Goal: Task Accomplishment & Management: Complete application form

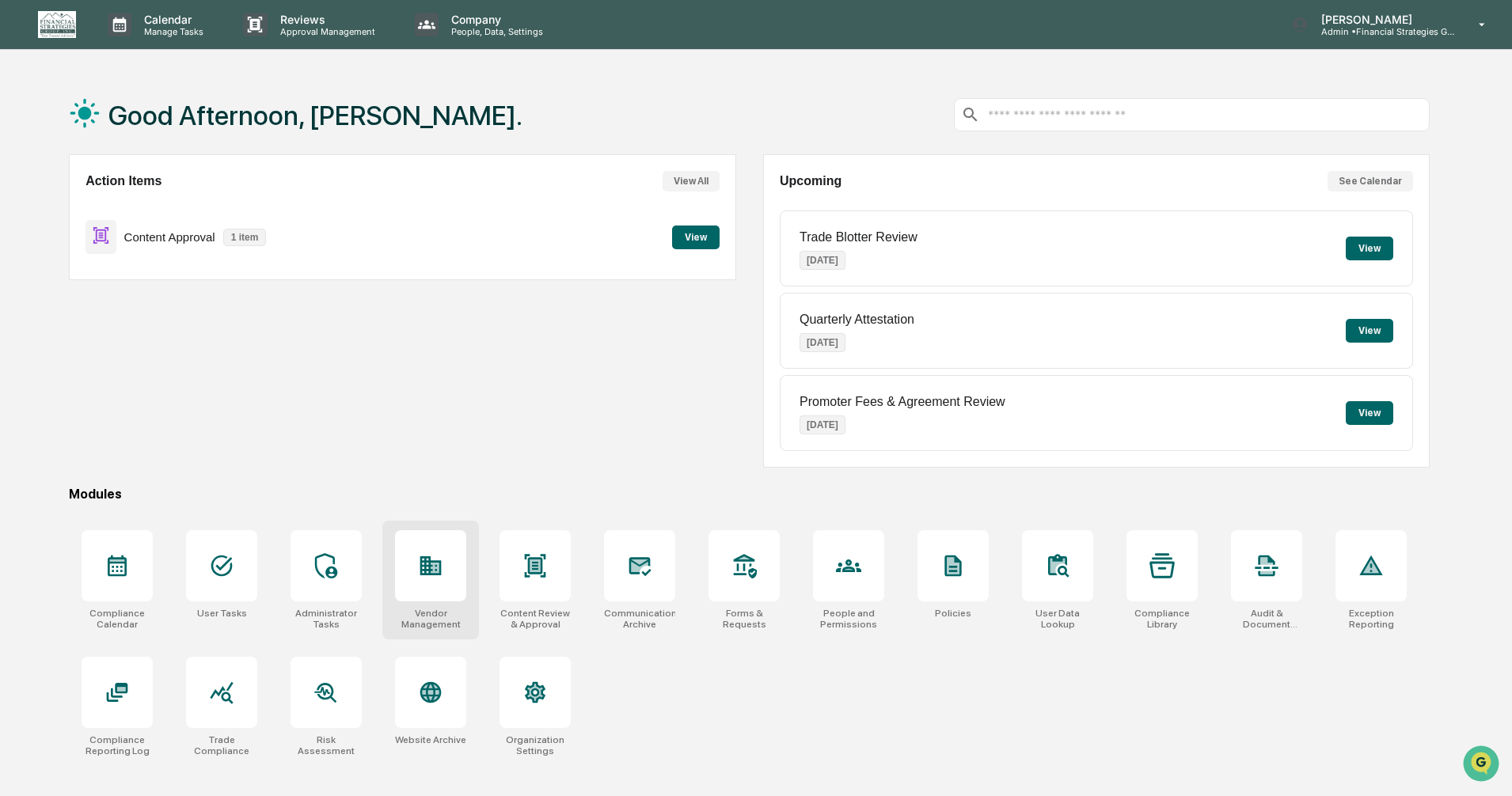
click at [412, 566] on div at bounding box center [430, 565] width 71 height 71
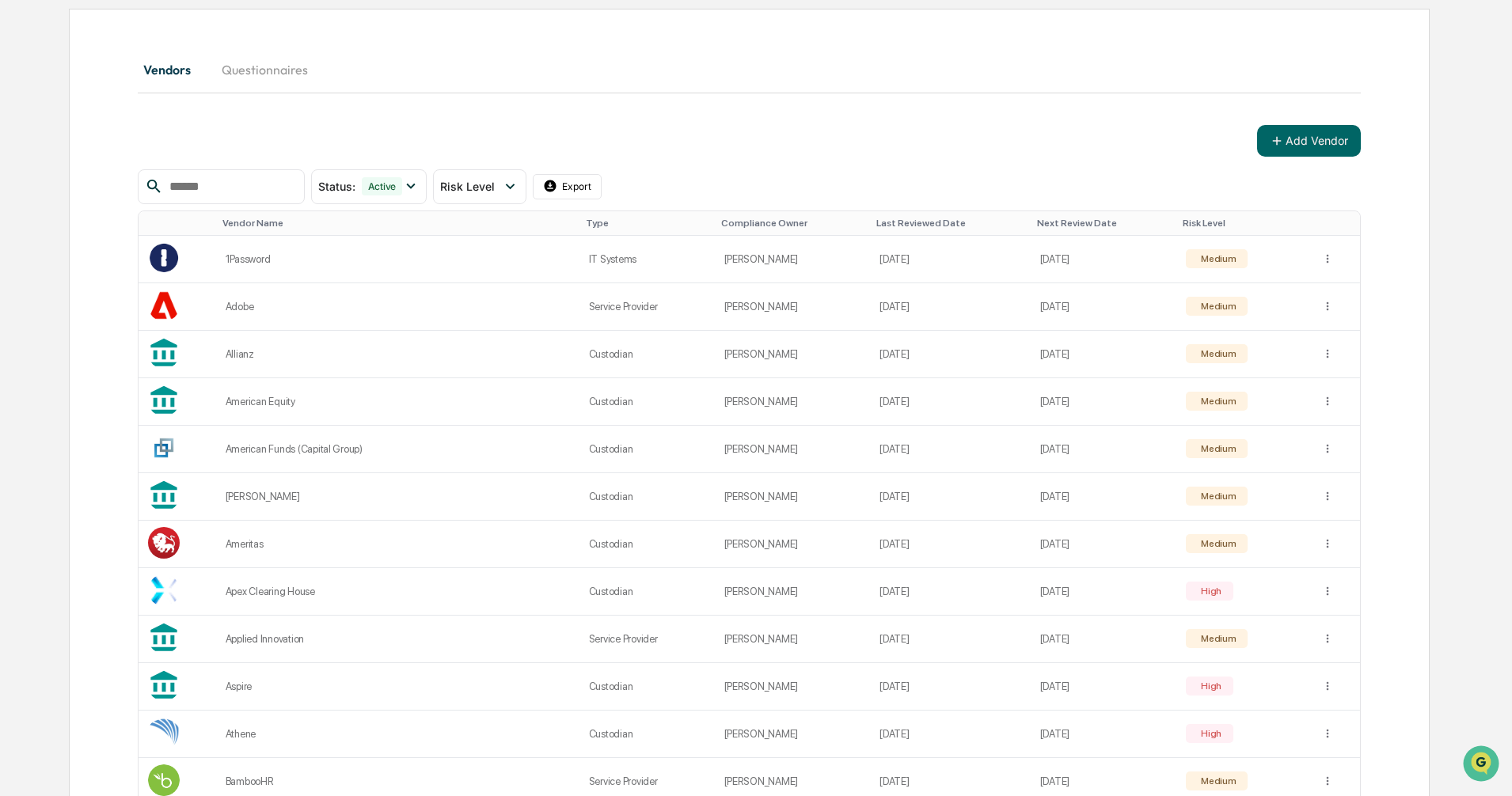
scroll to position [158, 0]
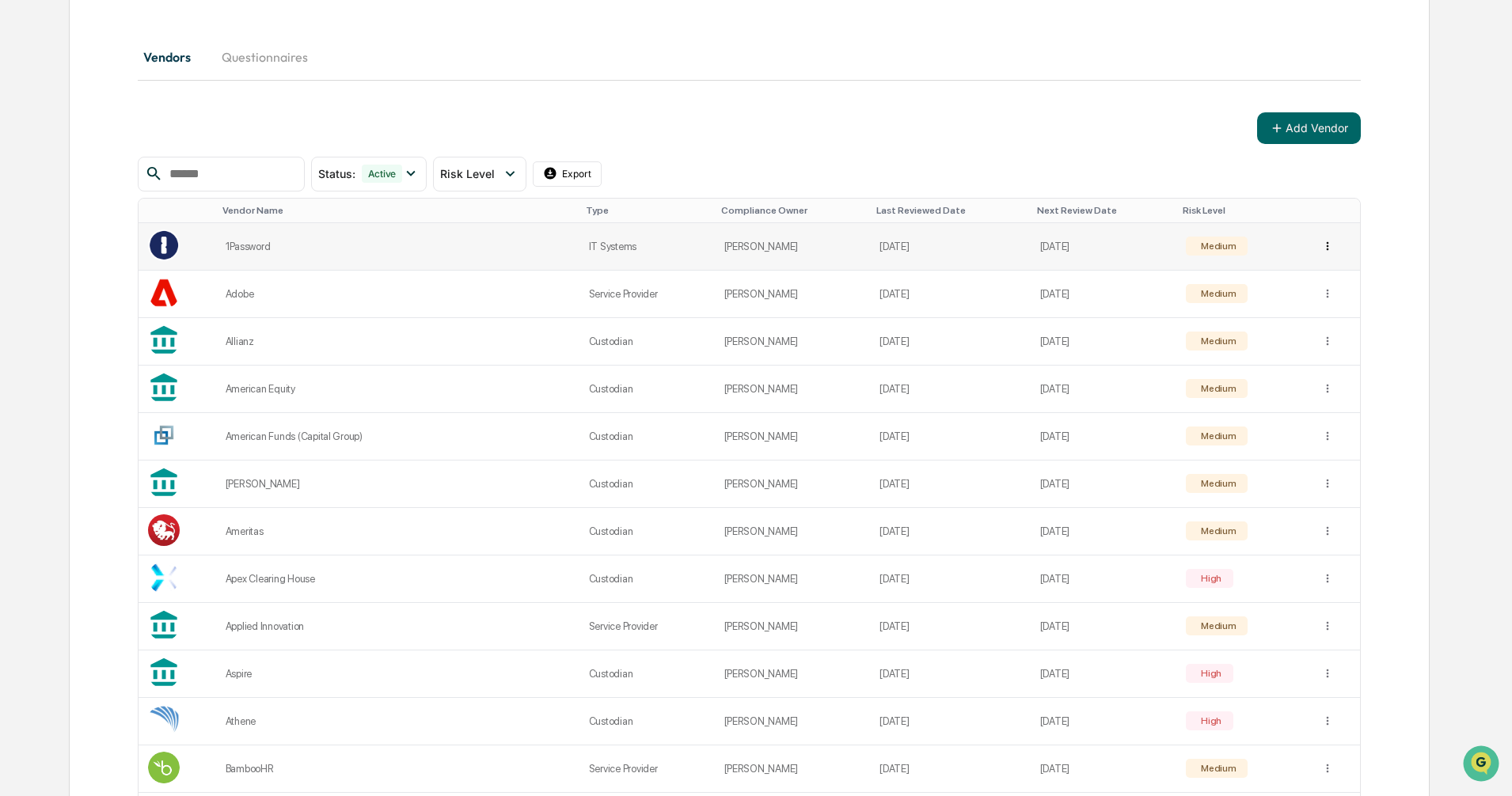
click at [1328, 253] on html "Calendar Manage Tasks Reviews Approval Management Company People, Data, Setting…" at bounding box center [756, 240] width 1512 height 796
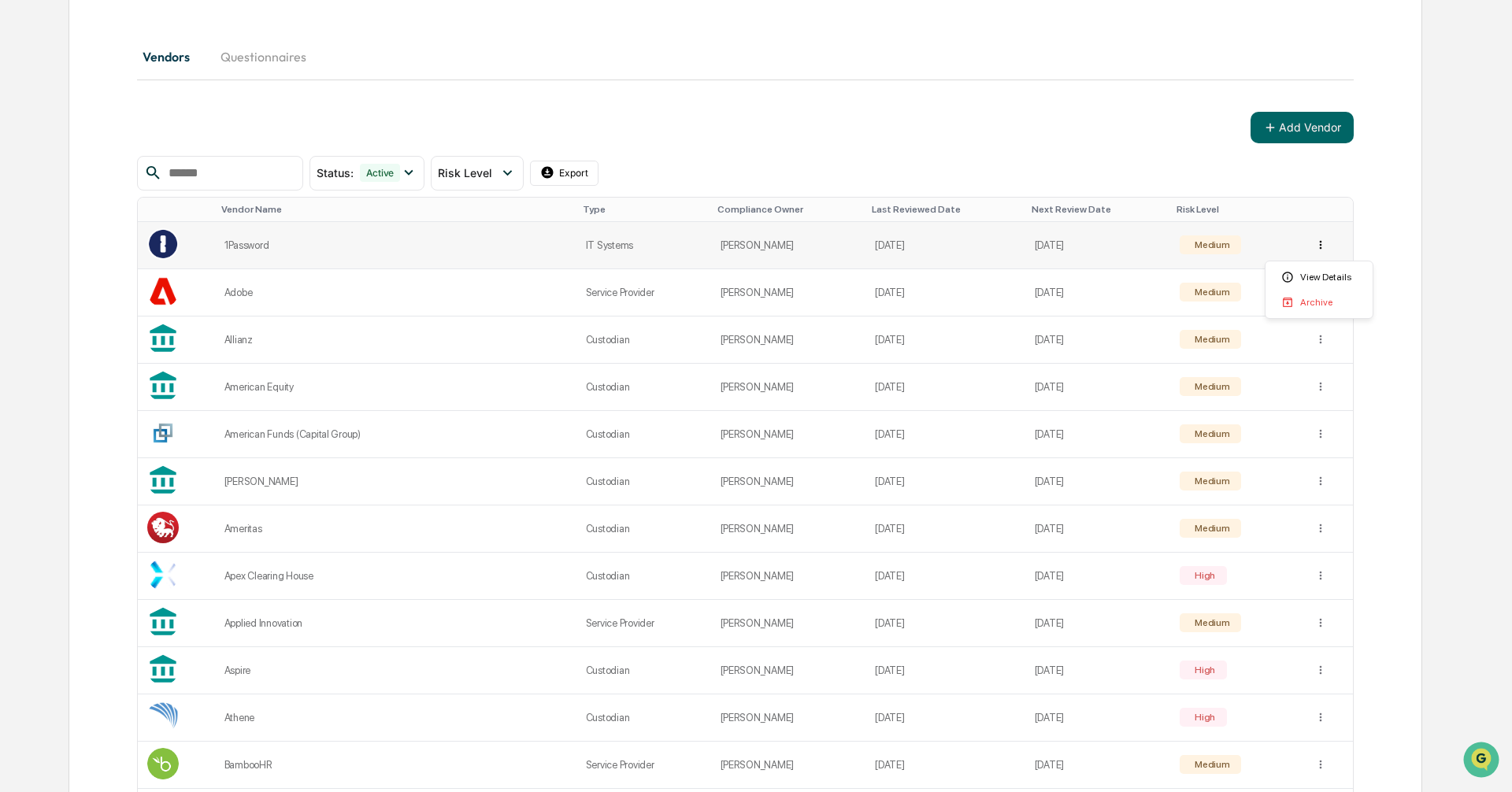
click at [1321, 251] on html "Calendar Manage Tasks Reviews Approval Management Company People, Data, Setting…" at bounding box center [756, 238] width 1512 height 792
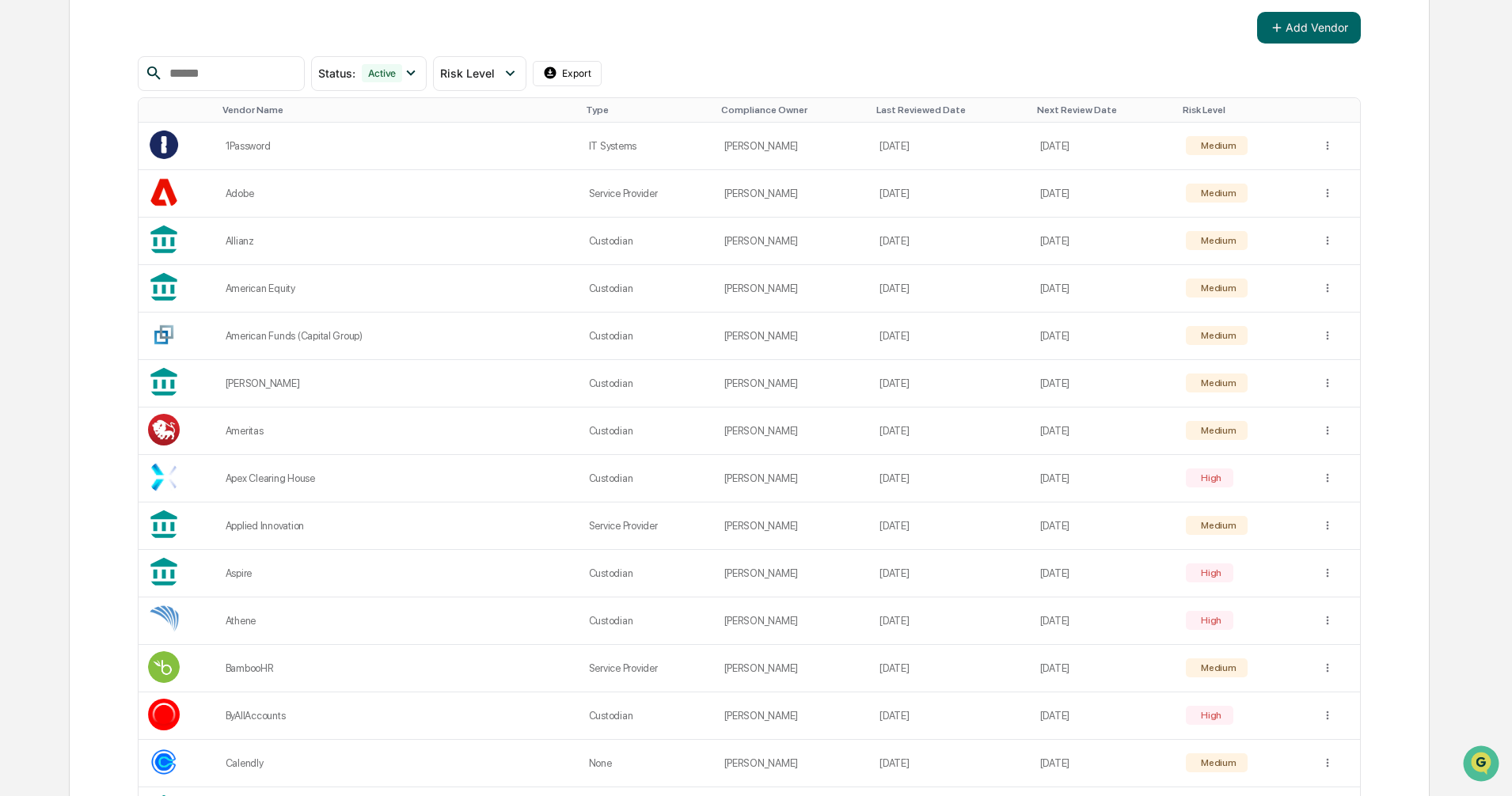
scroll to position [0, 0]
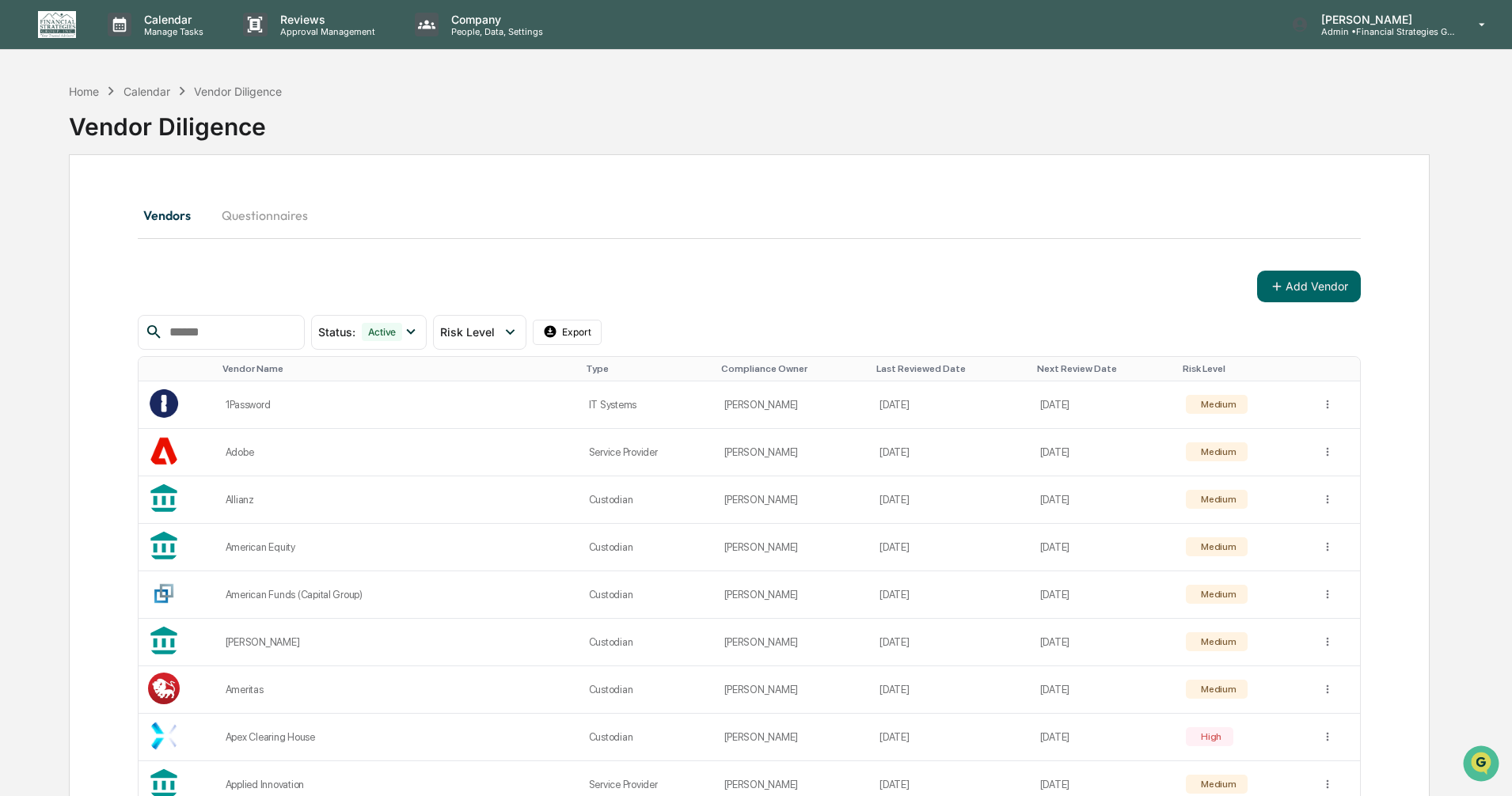
drag, startPoint x: 178, startPoint y: 253, endPoint x: 584, endPoint y: 241, distance: 406.2
click at [1300, 292] on button "Add Vendor" at bounding box center [1309, 286] width 104 height 32
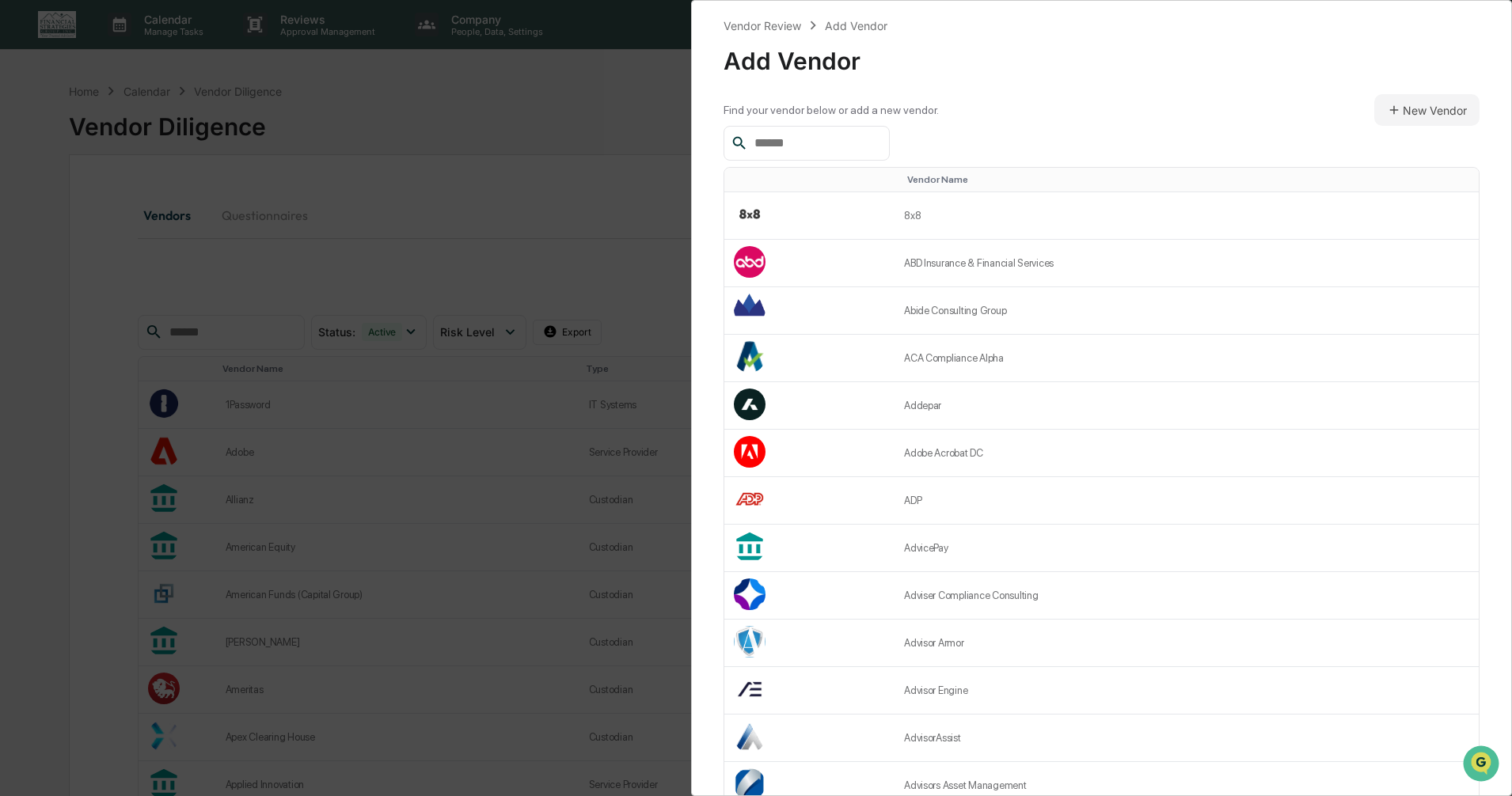
click at [822, 147] on input "text" at bounding box center [815, 143] width 134 height 20
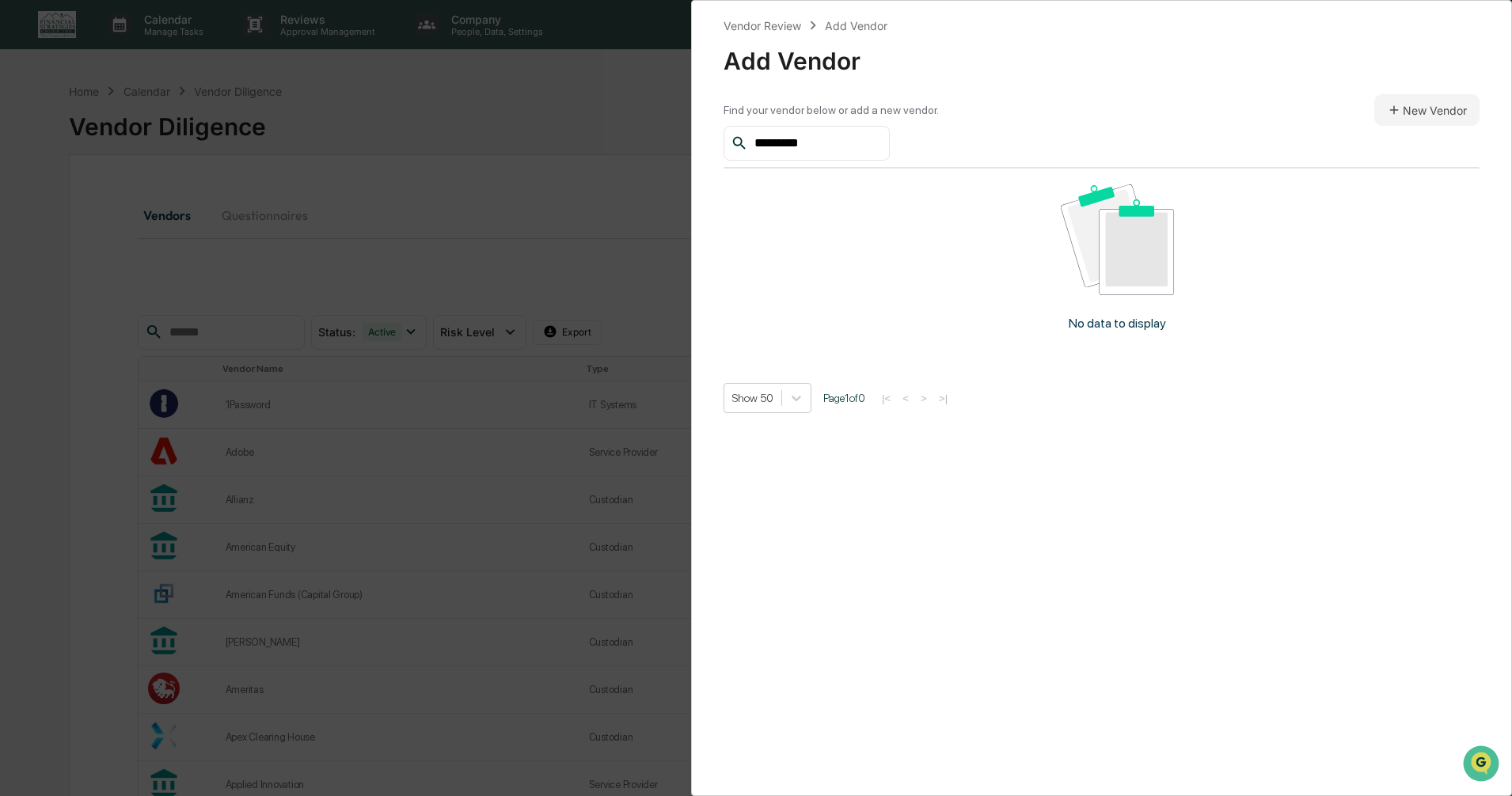
type input "******"
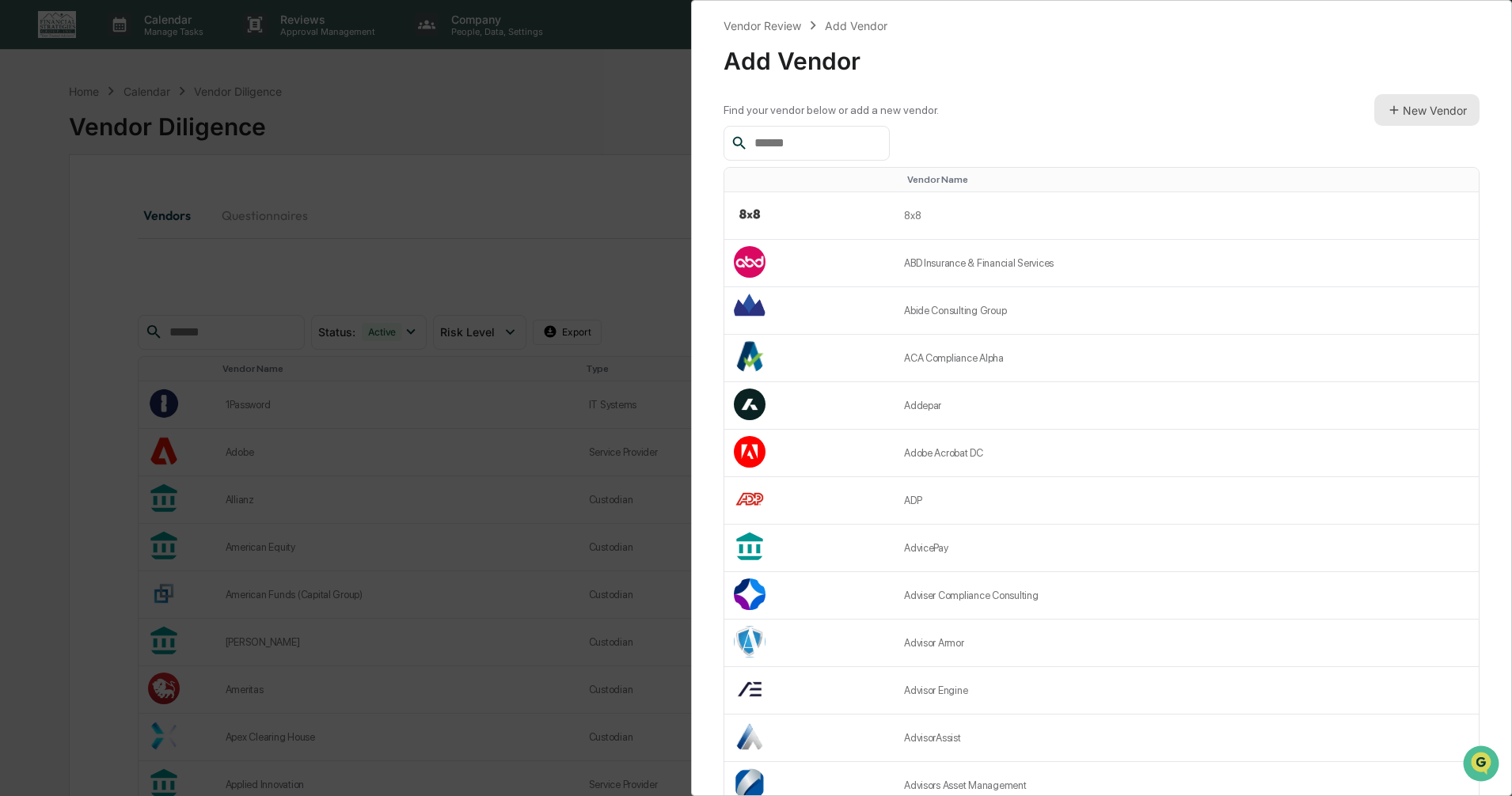
click at [1404, 112] on button "New Vendor" at bounding box center [1426, 110] width 105 height 32
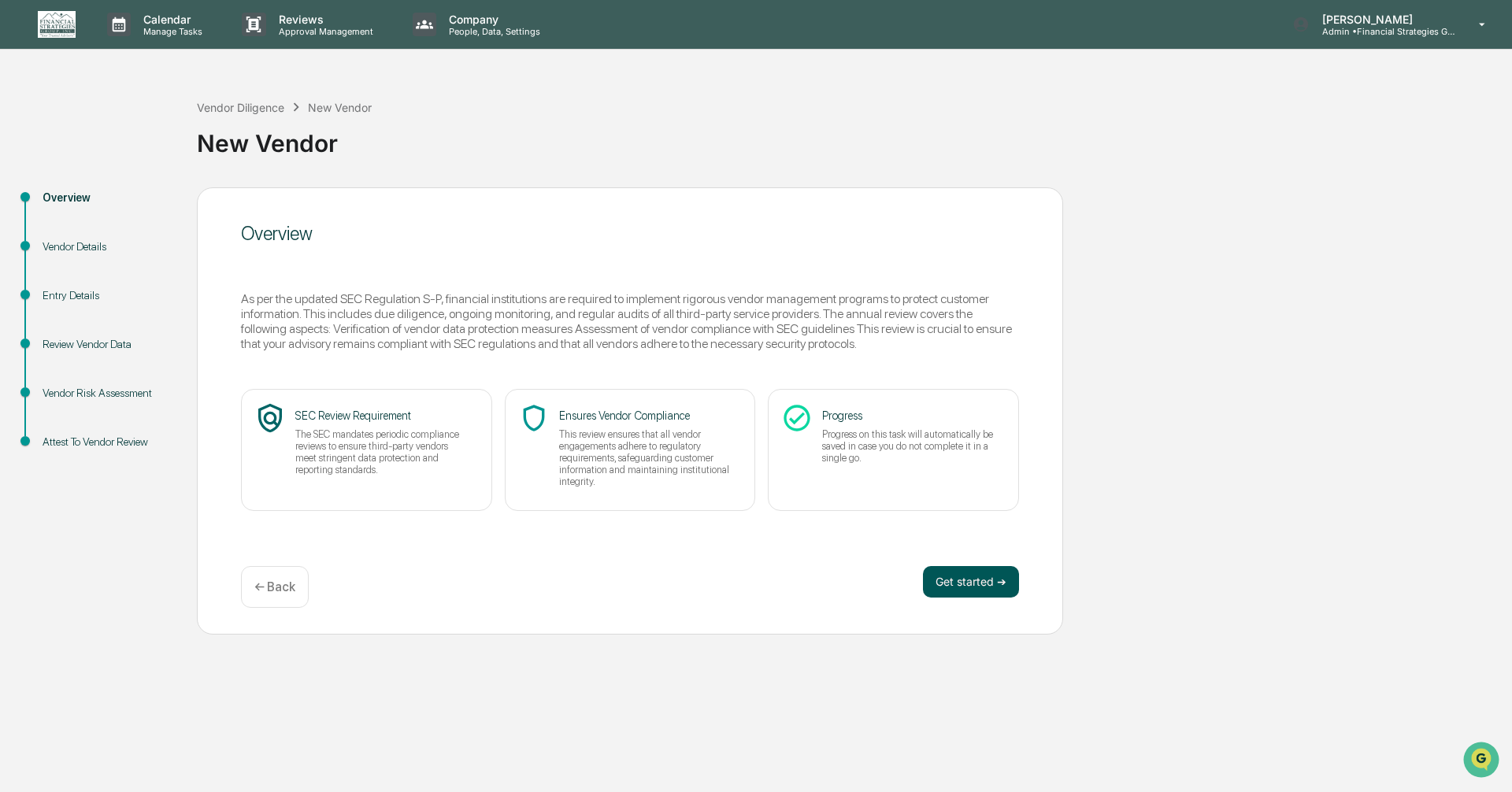
click at [953, 578] on button "Get started ➔" at bounding box center [971, 581] width 96 height 32
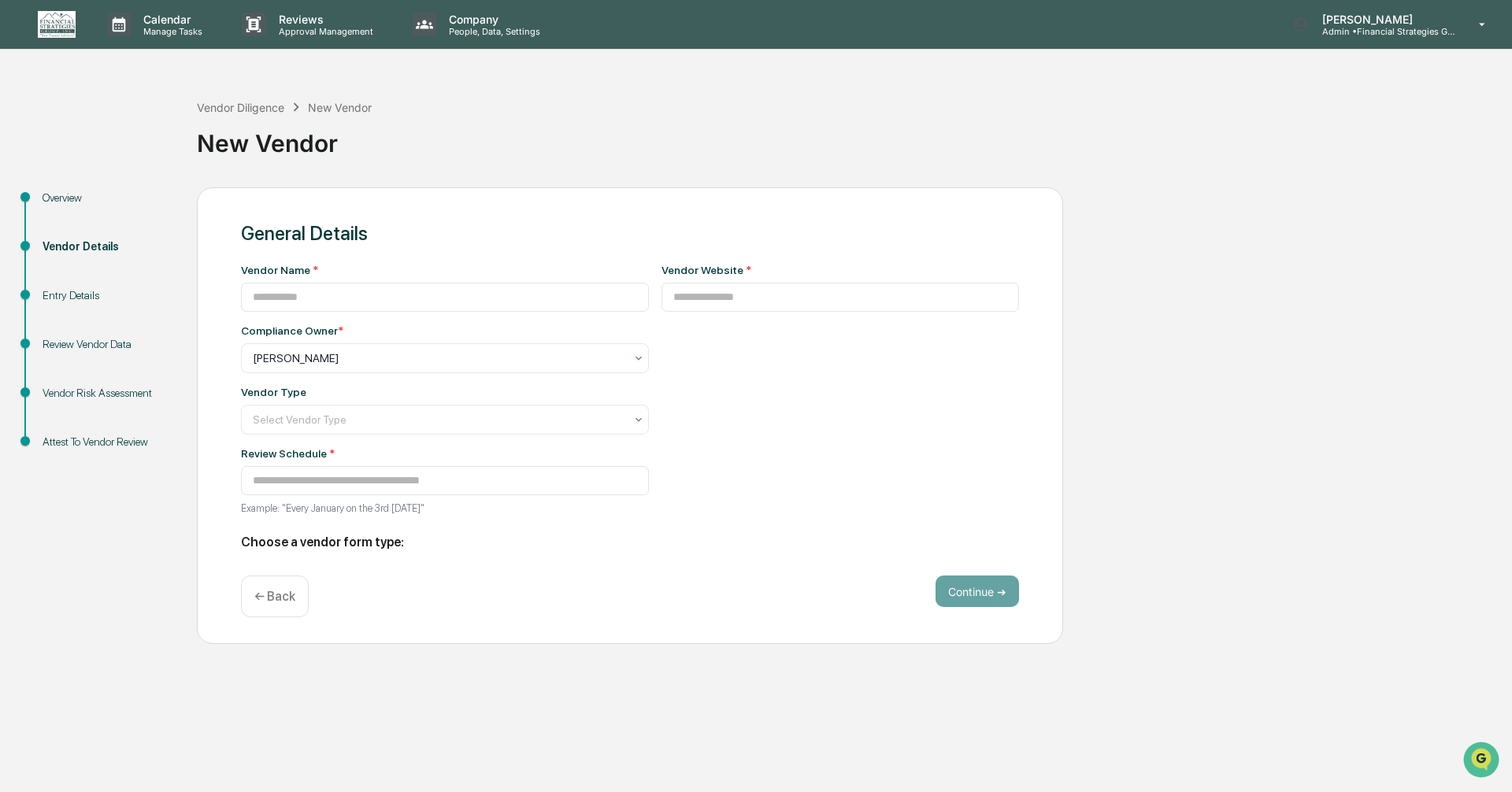
type input "**********"
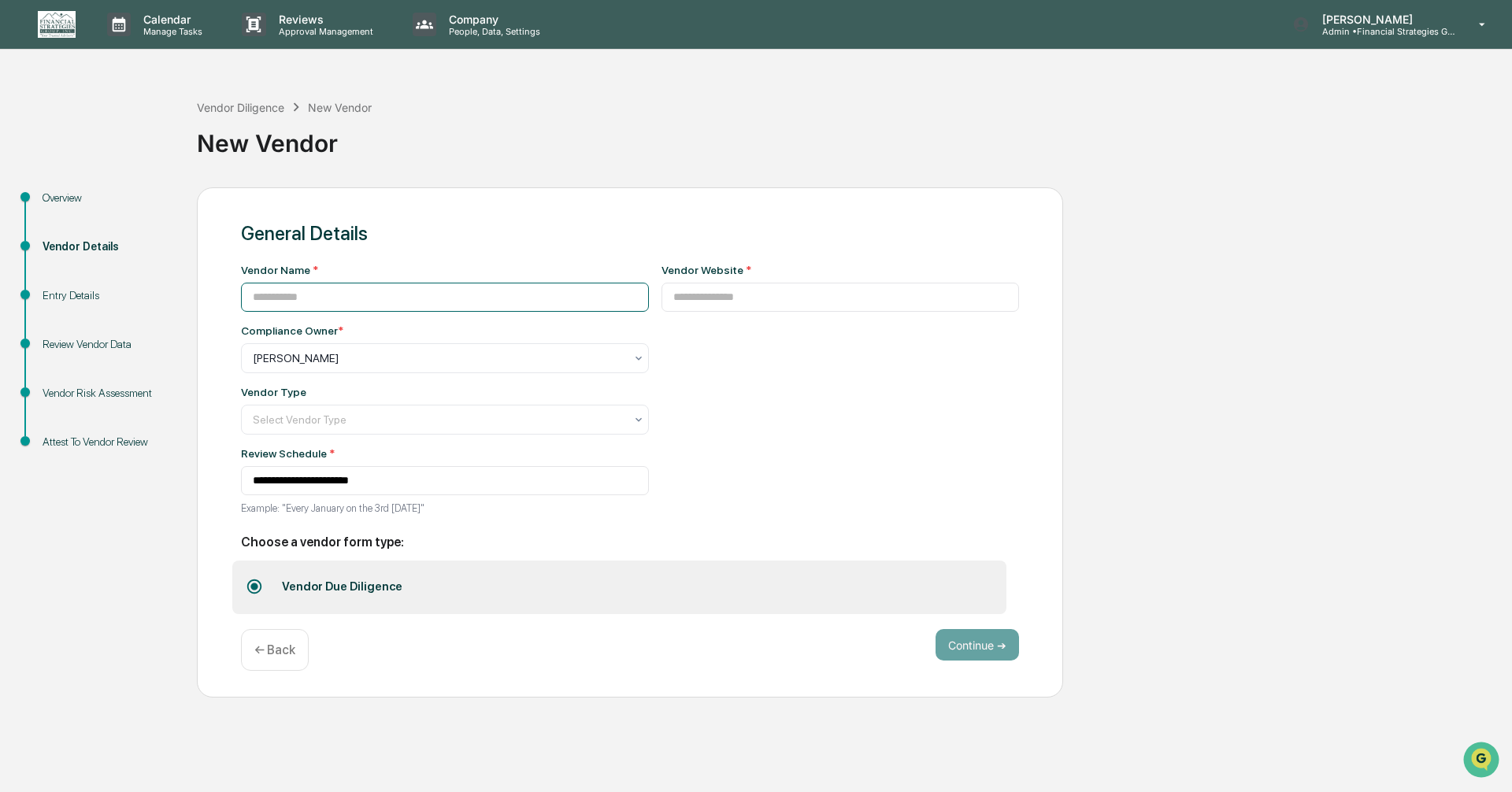
click at [376, 293] on input at bounding box center [444, 298] width 408 height 29
type input "******"
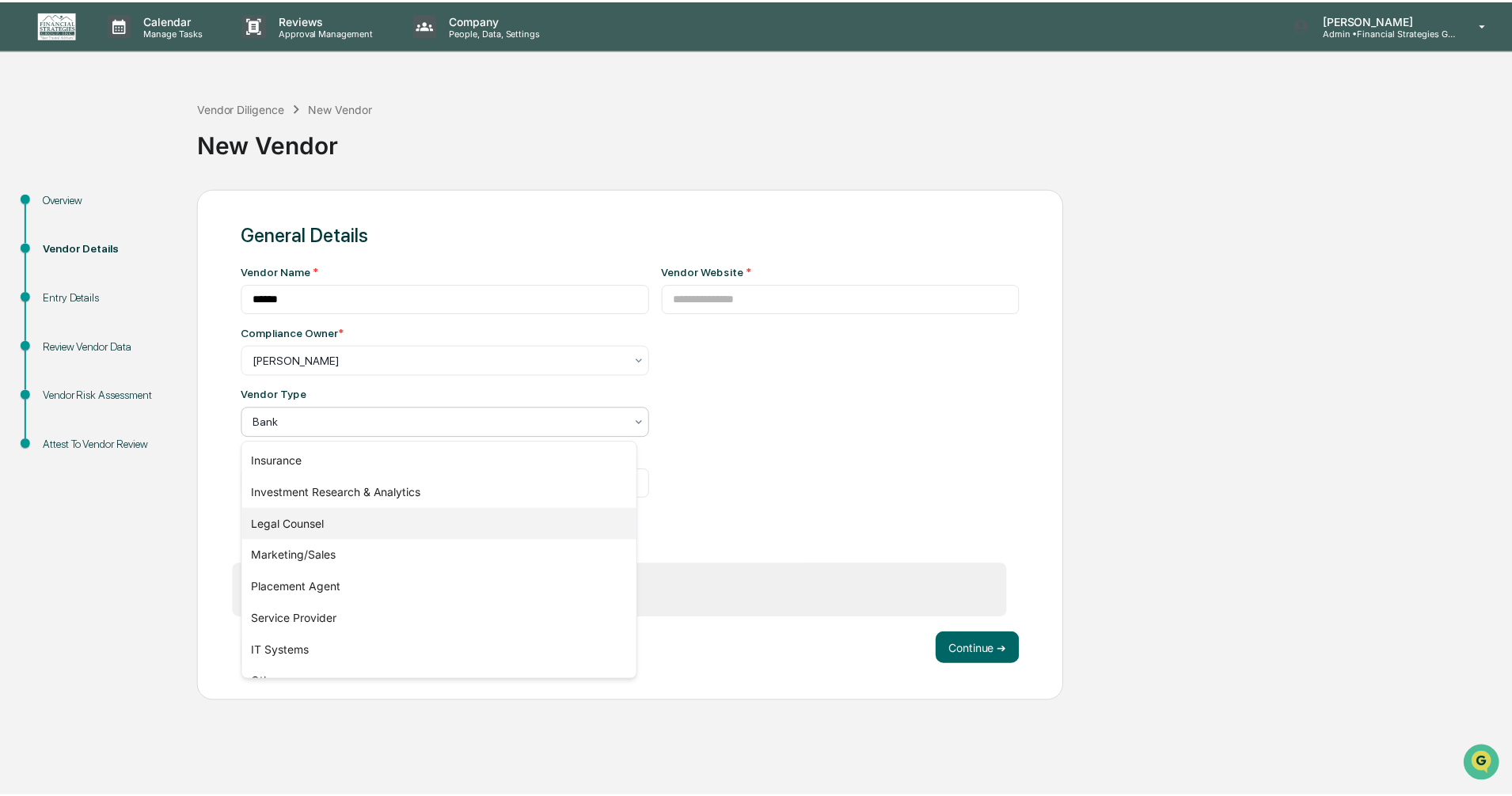
scroll to position [180, 0]
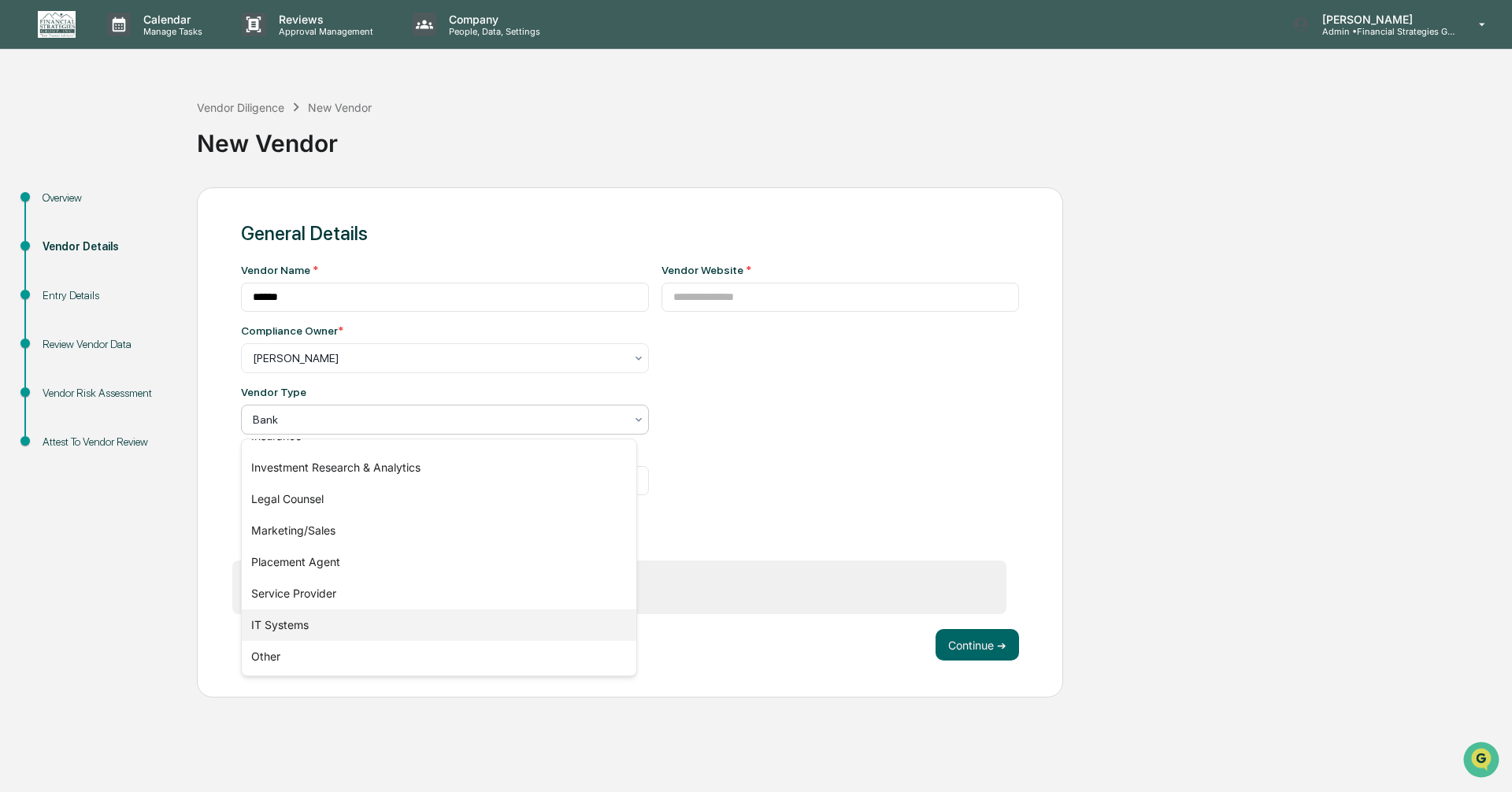
click at [289, 632] on div "IT Systems" at bounding box center [439, 625] width 395 height 32
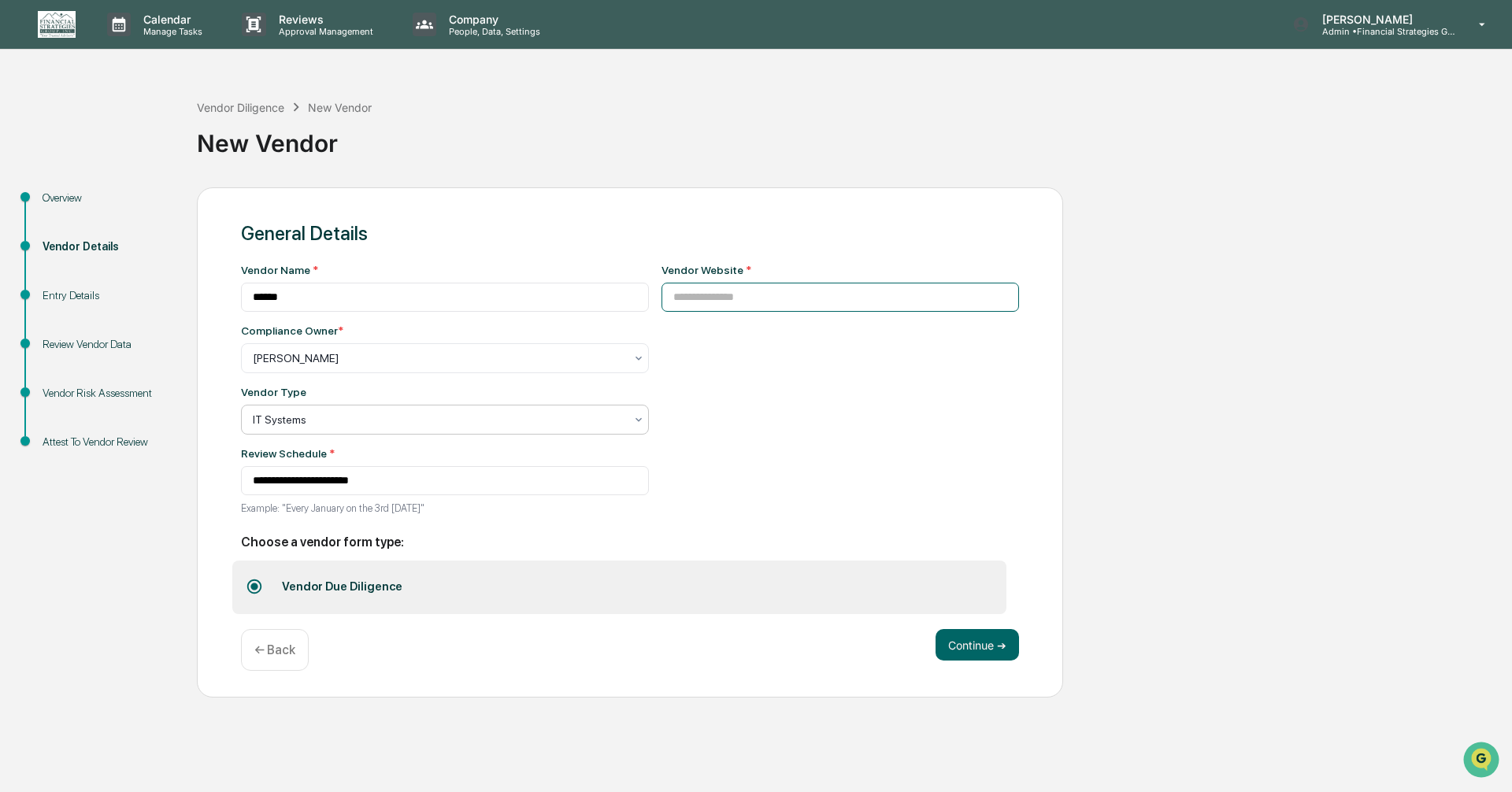
click at [710, 293] on input at bounding box center [841, 298] width 358 height 29
type input "*********"
click at [983, 653] on button "Continue ➔" at bounding box center [977, 644] width 84 height 32
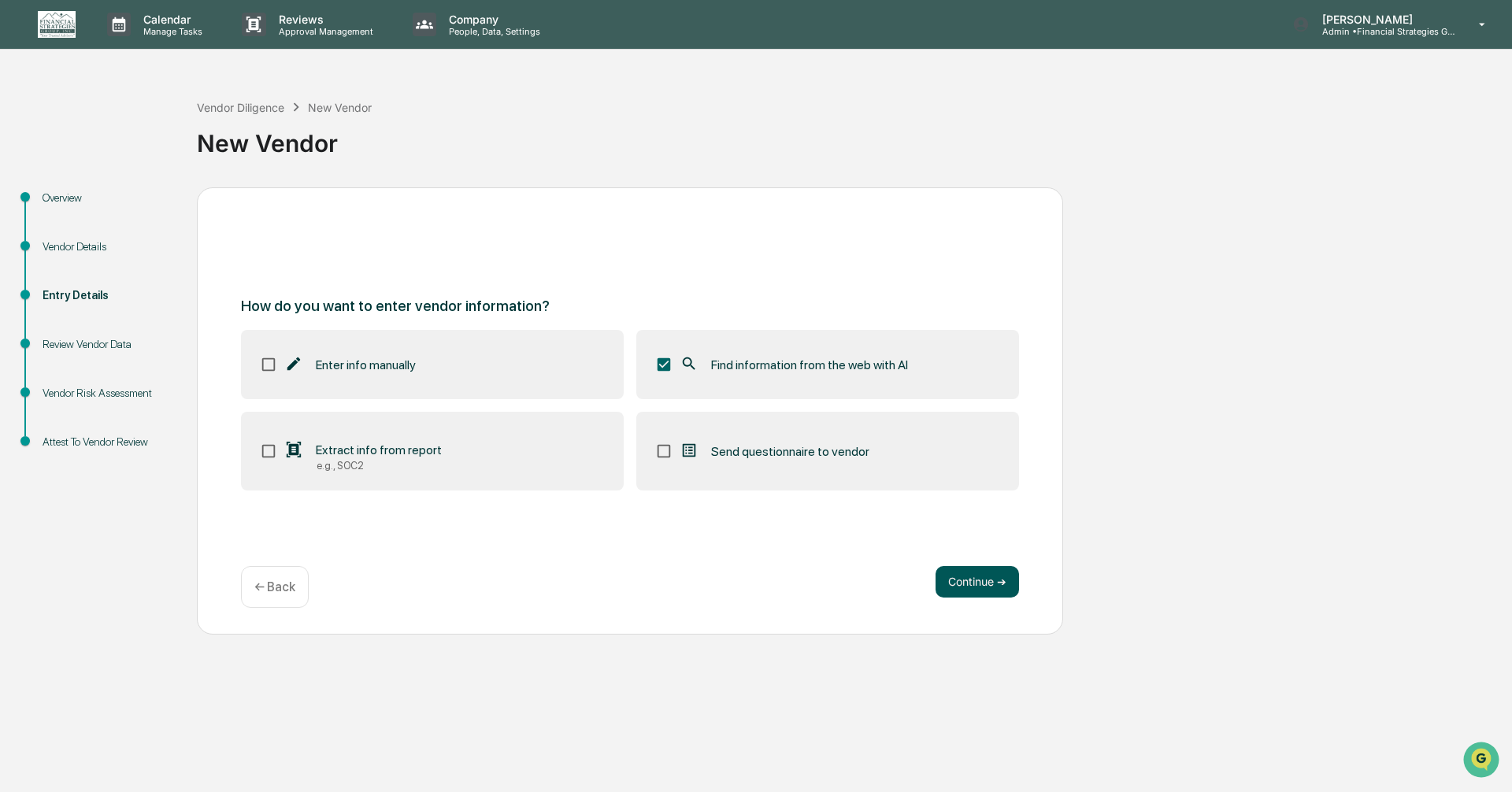
click at [964, 583] on button "Continue ➔" at bounding box center [977, 581] width 84 height 32
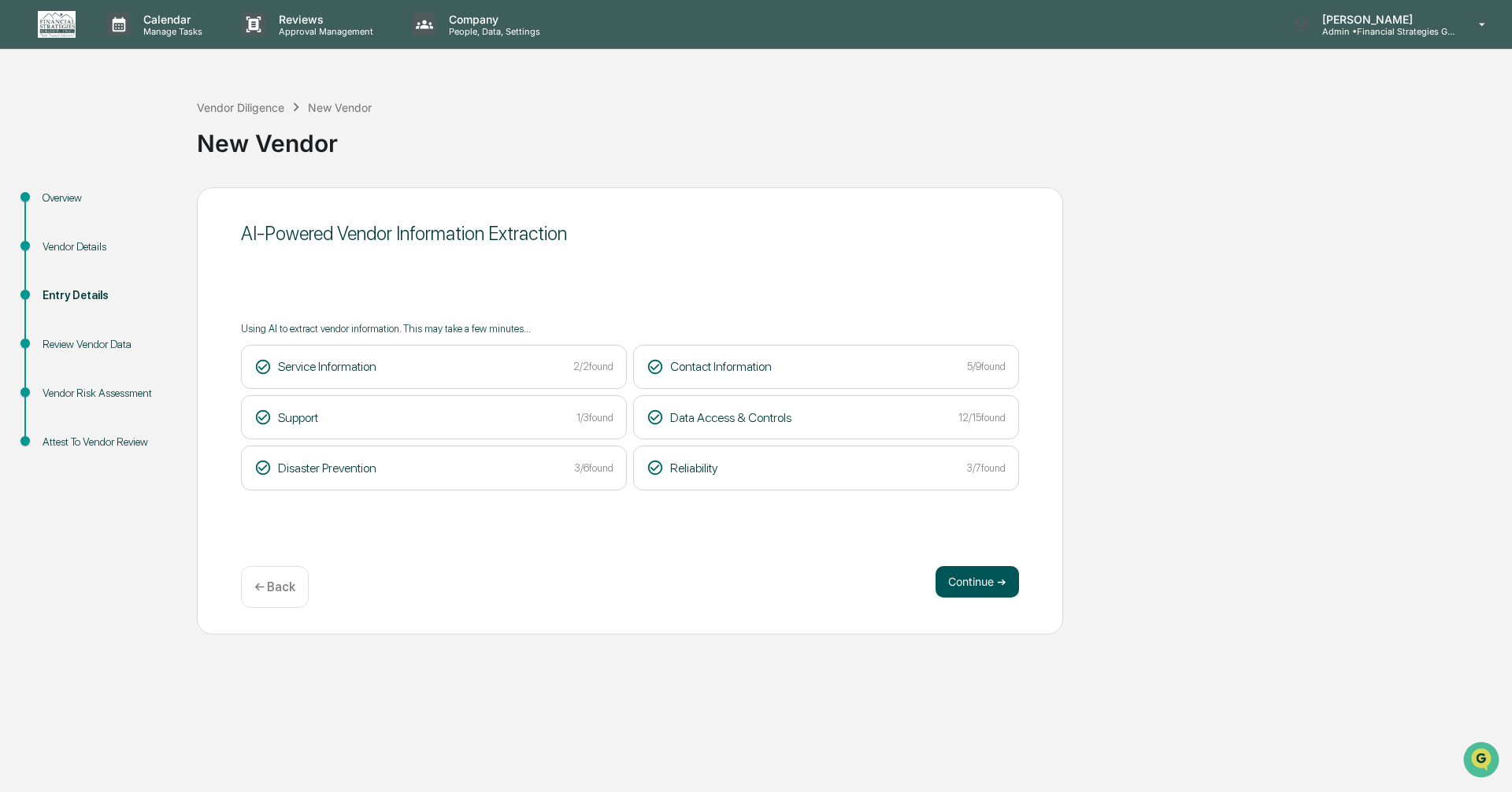
click at [974, 579] on button "Continue ➔" at bounding box center [977, 581] width 84 height 32
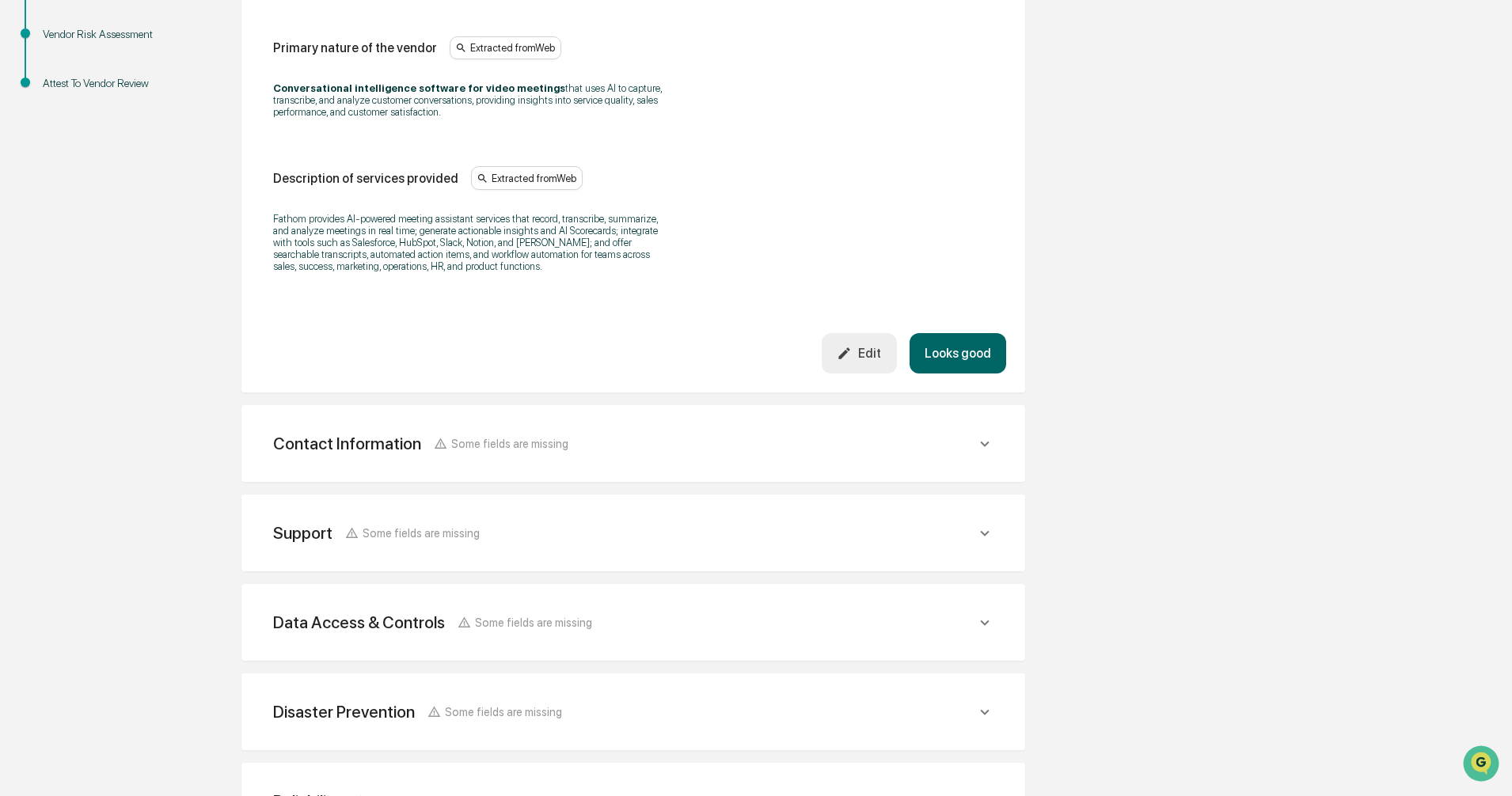
scroll to position [488, 0]
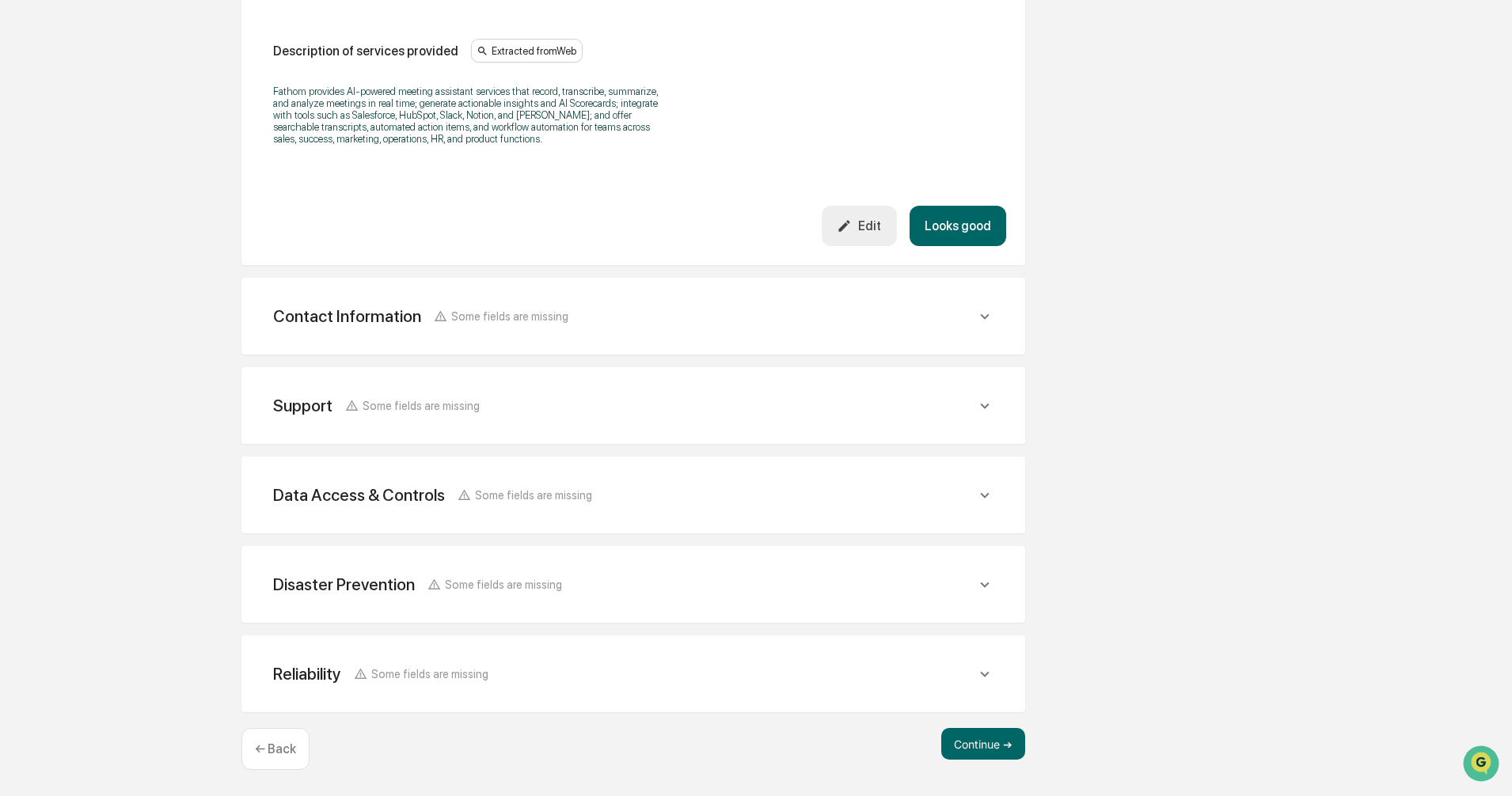
click at [983, 319] on icon at bounding box center [985, 316] width 17 height 17
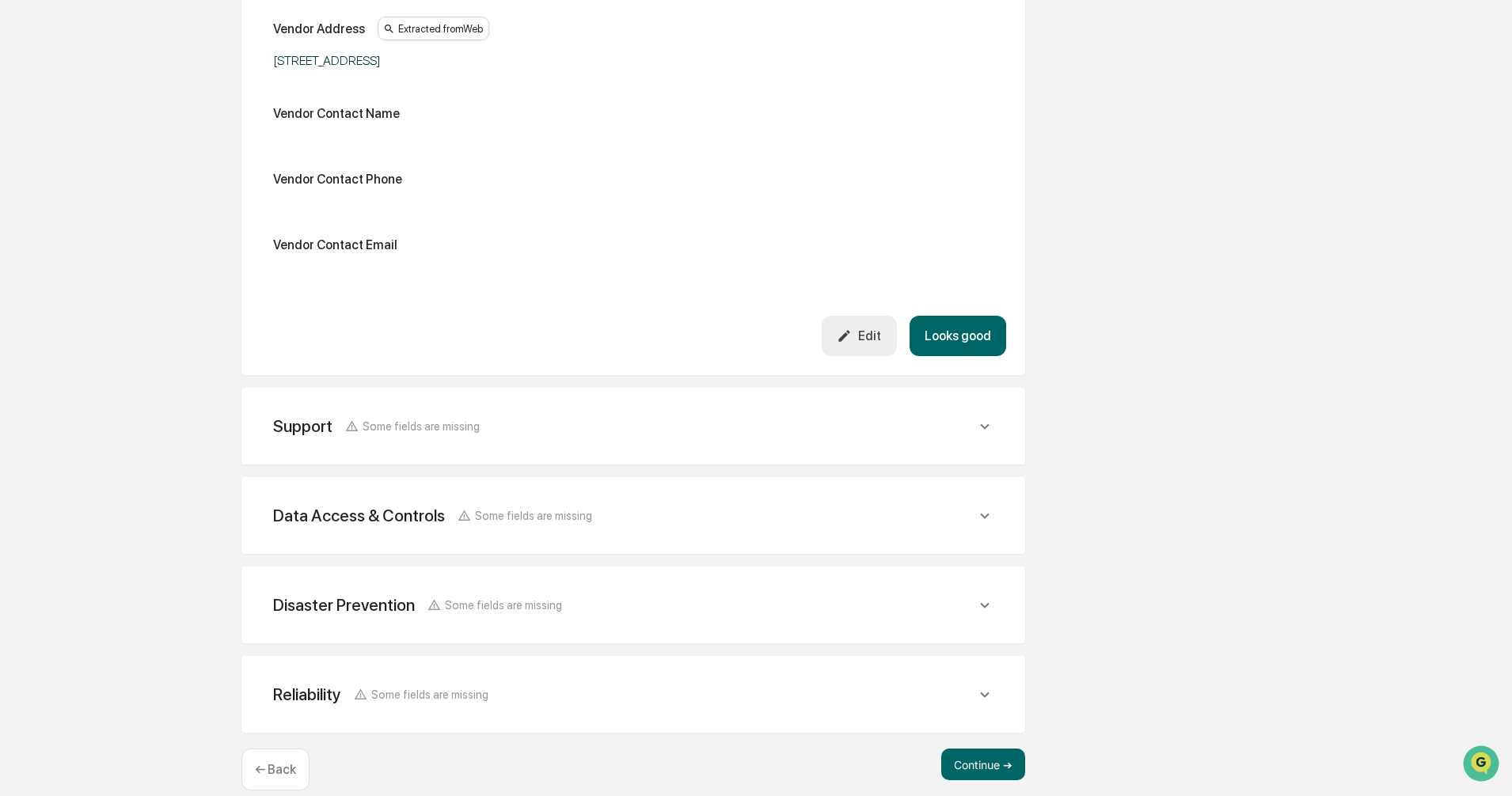
scroll to position [886, 0]
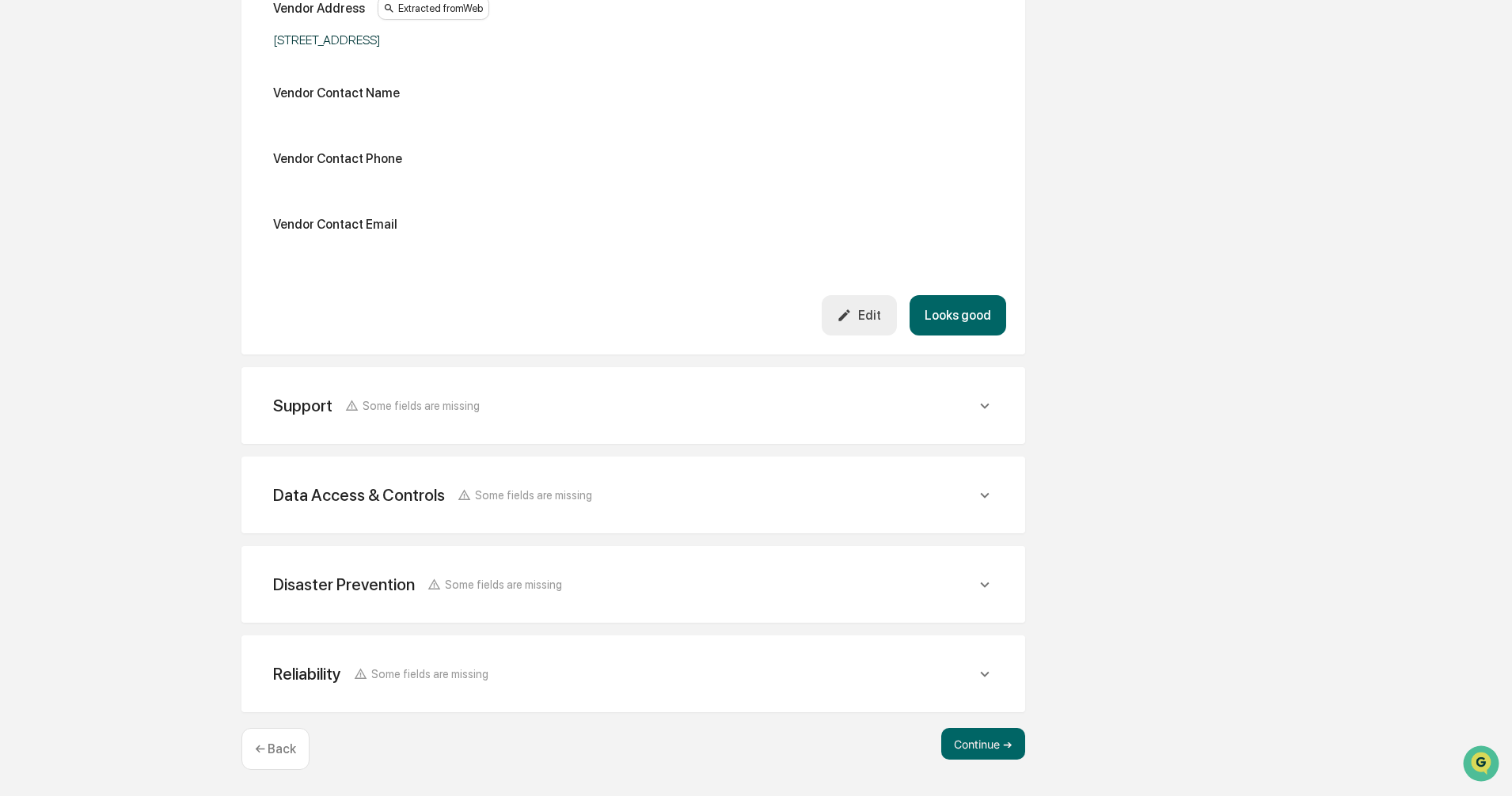
click at [986, 404] on icon at bounding box center [985, 406] width 17 height 17
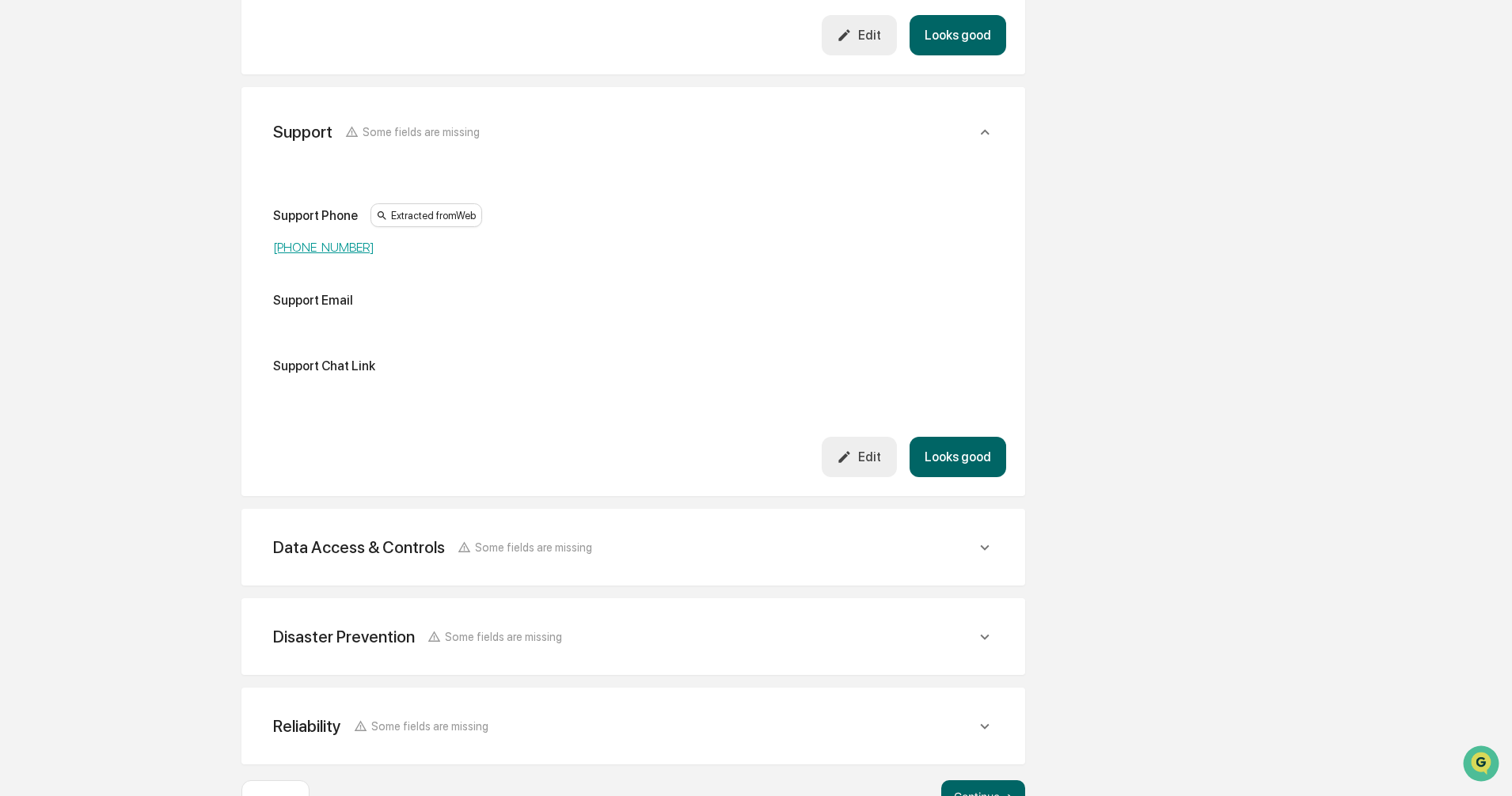
scroll to position [1203, 0]
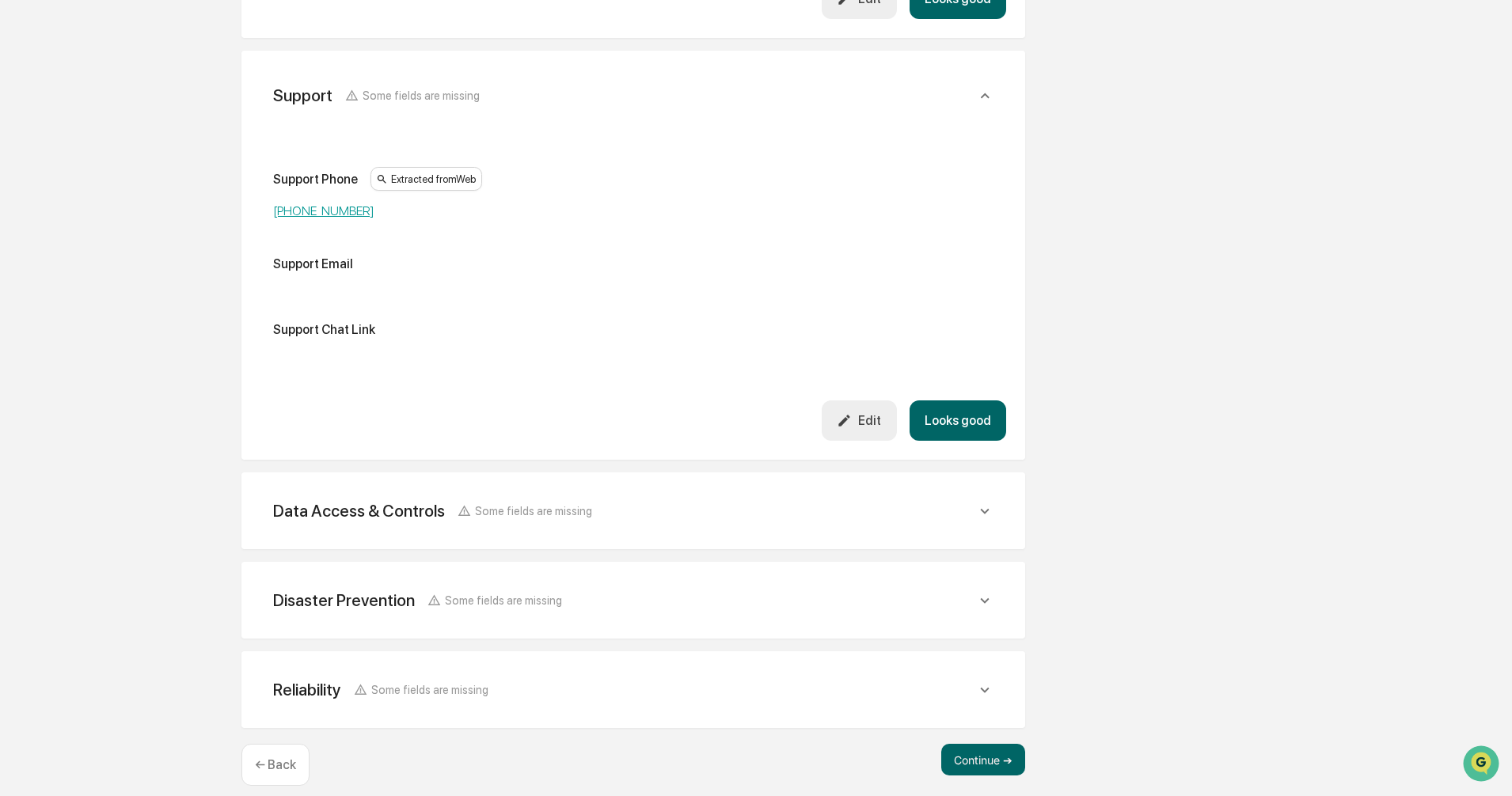
click at [984, 516] on icon at bounding box center [985, 511] width 17 height 17
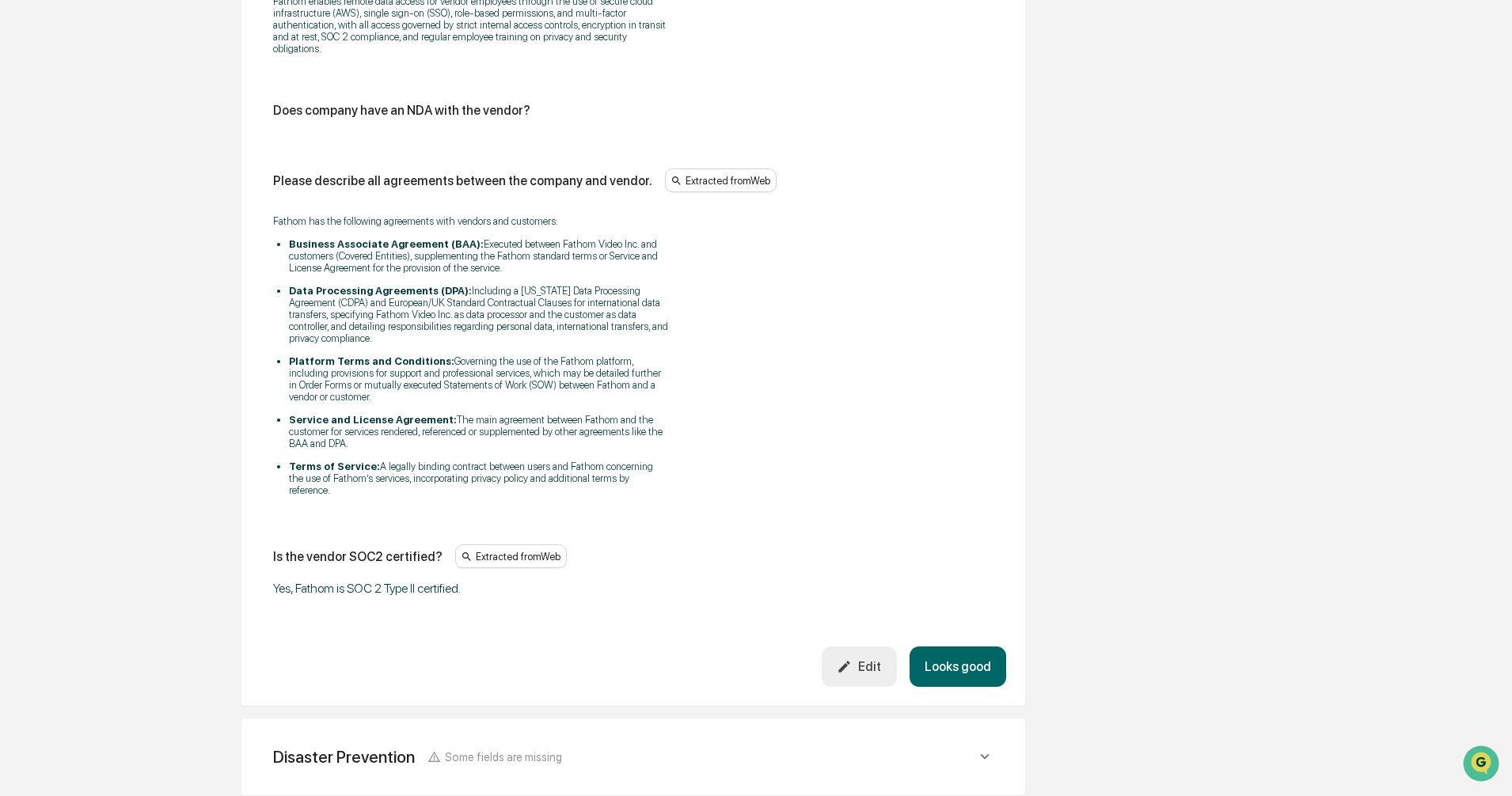
scroll to position [3318, 0]
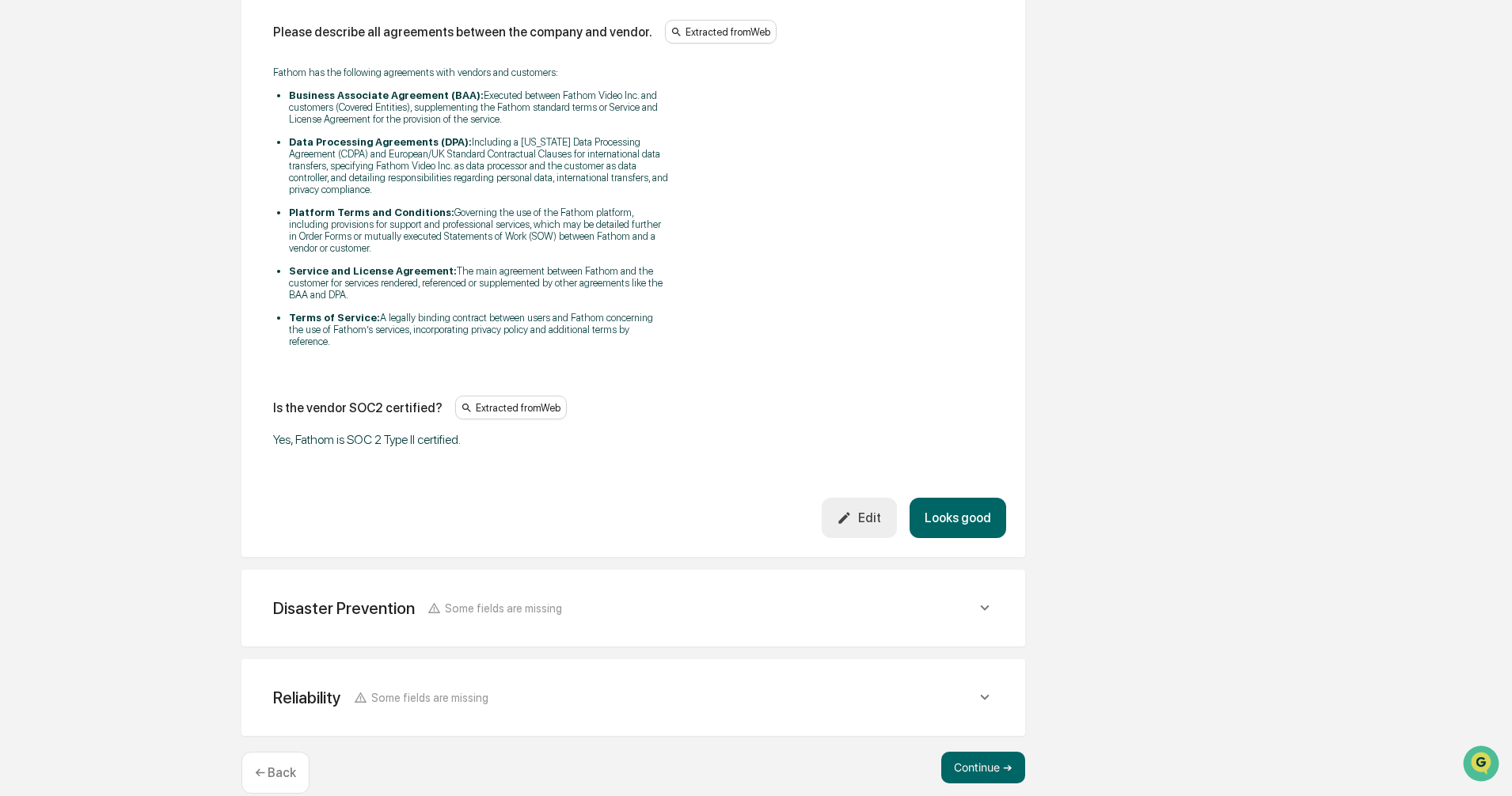
click at [983, 605] on icon at bounding box center [985, 608] width 9 height 6
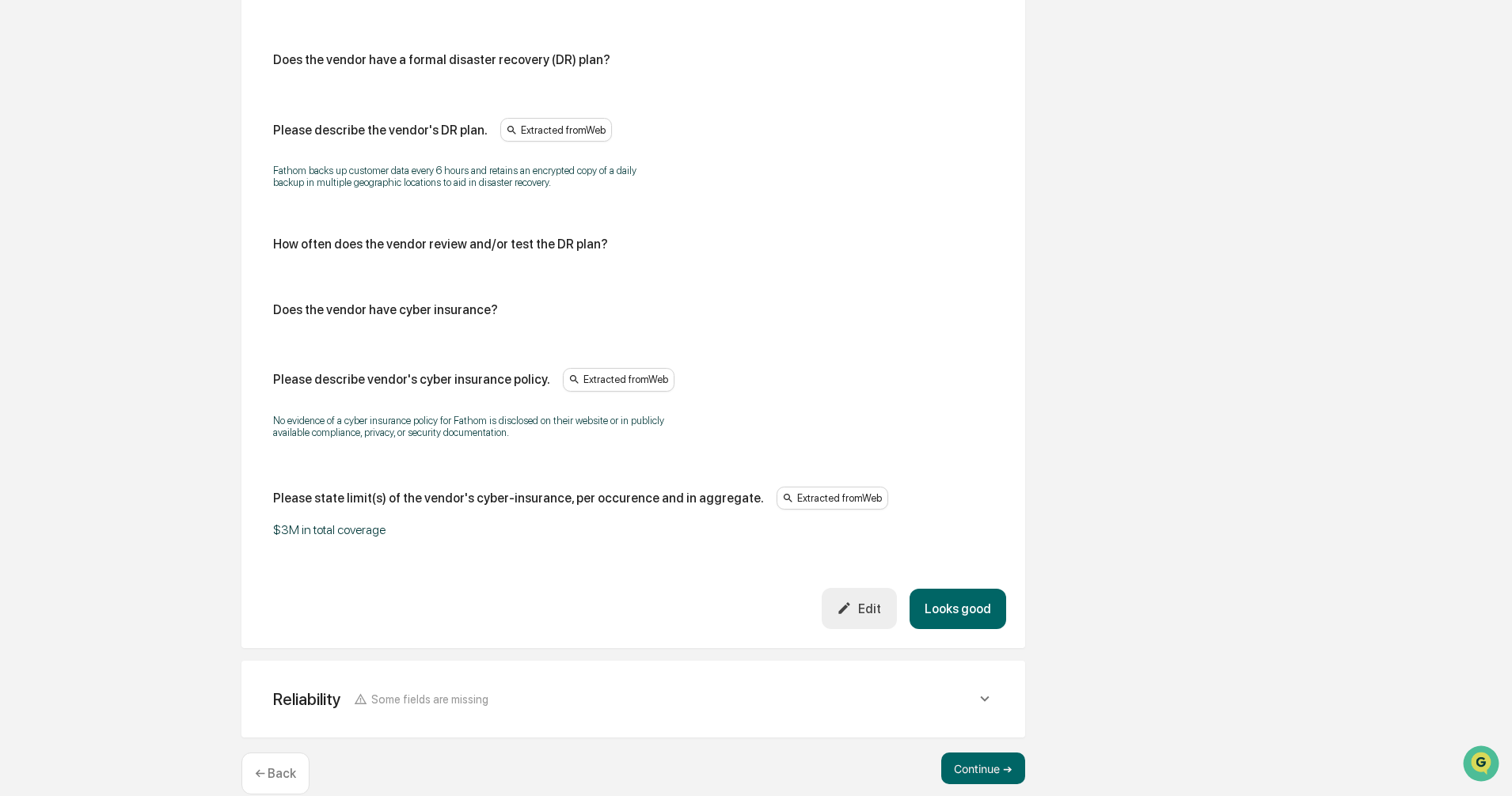
scroll to position [3952, 0]
click at [989, 689] on icon at bounding box center [985, 697] width 17 height 17
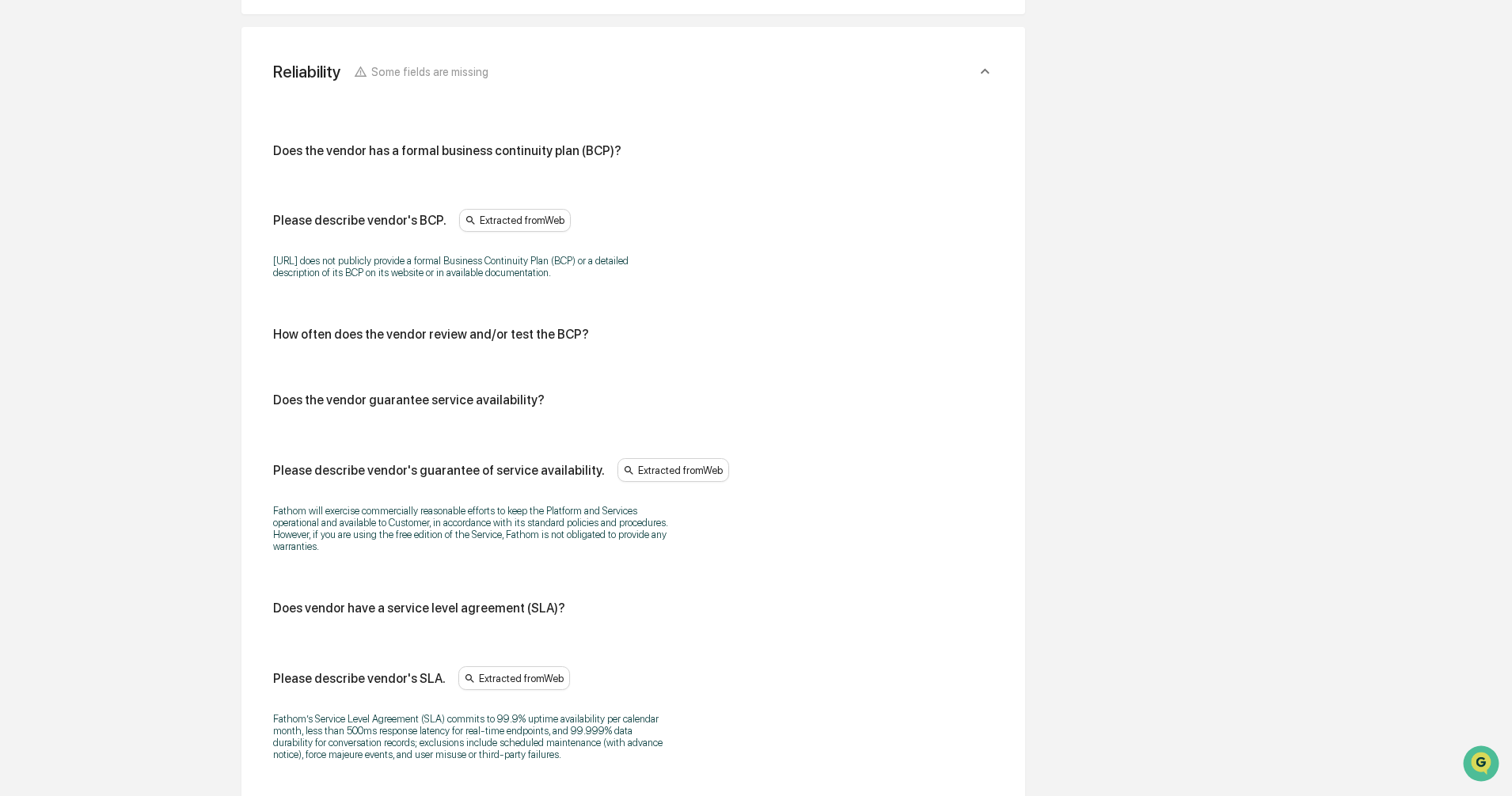
scroll to position [4730, 0]
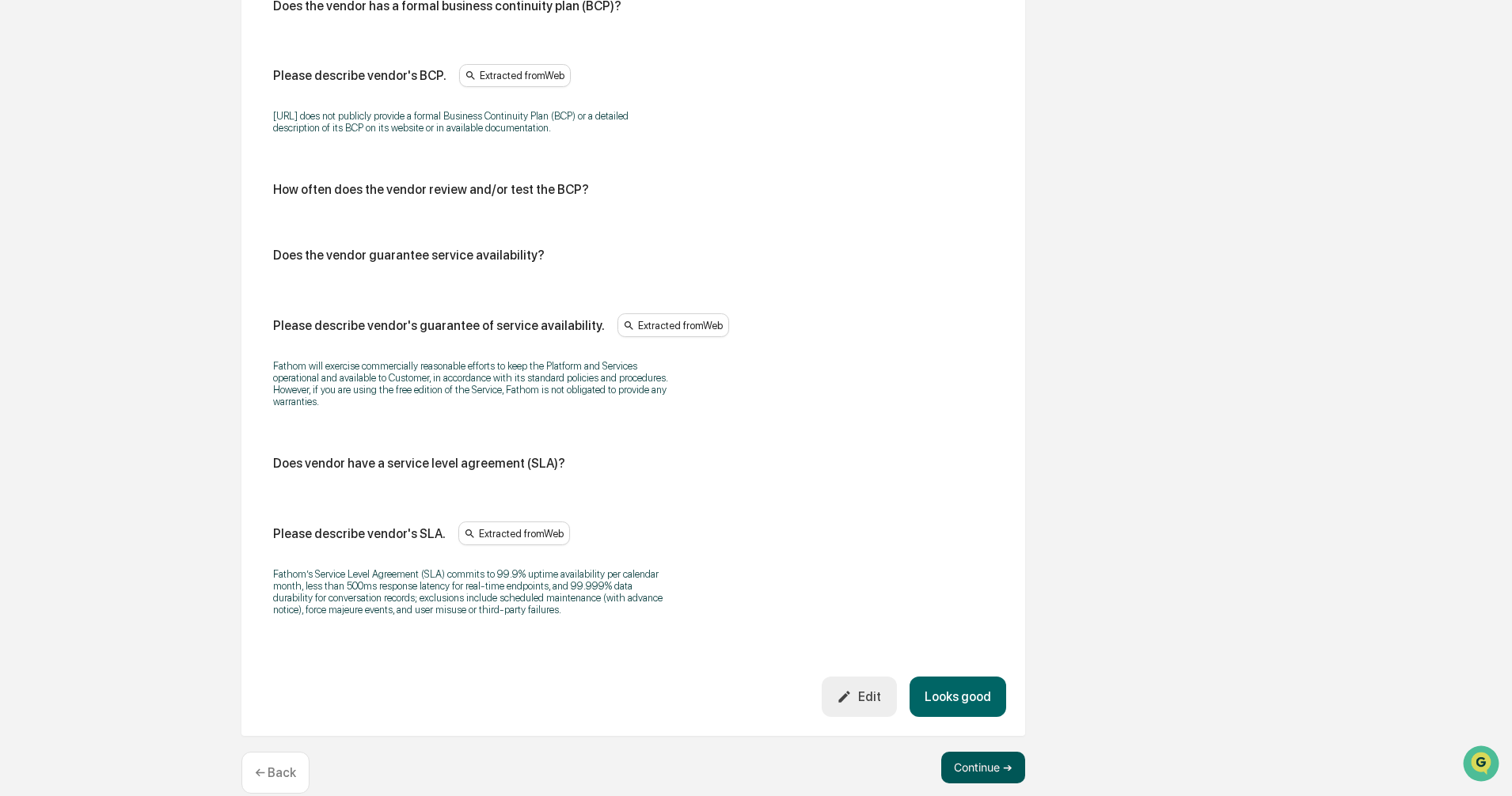
click at [972, 752] on button "Continue ➔" at bounding box center [983, 767] width 84 height 32
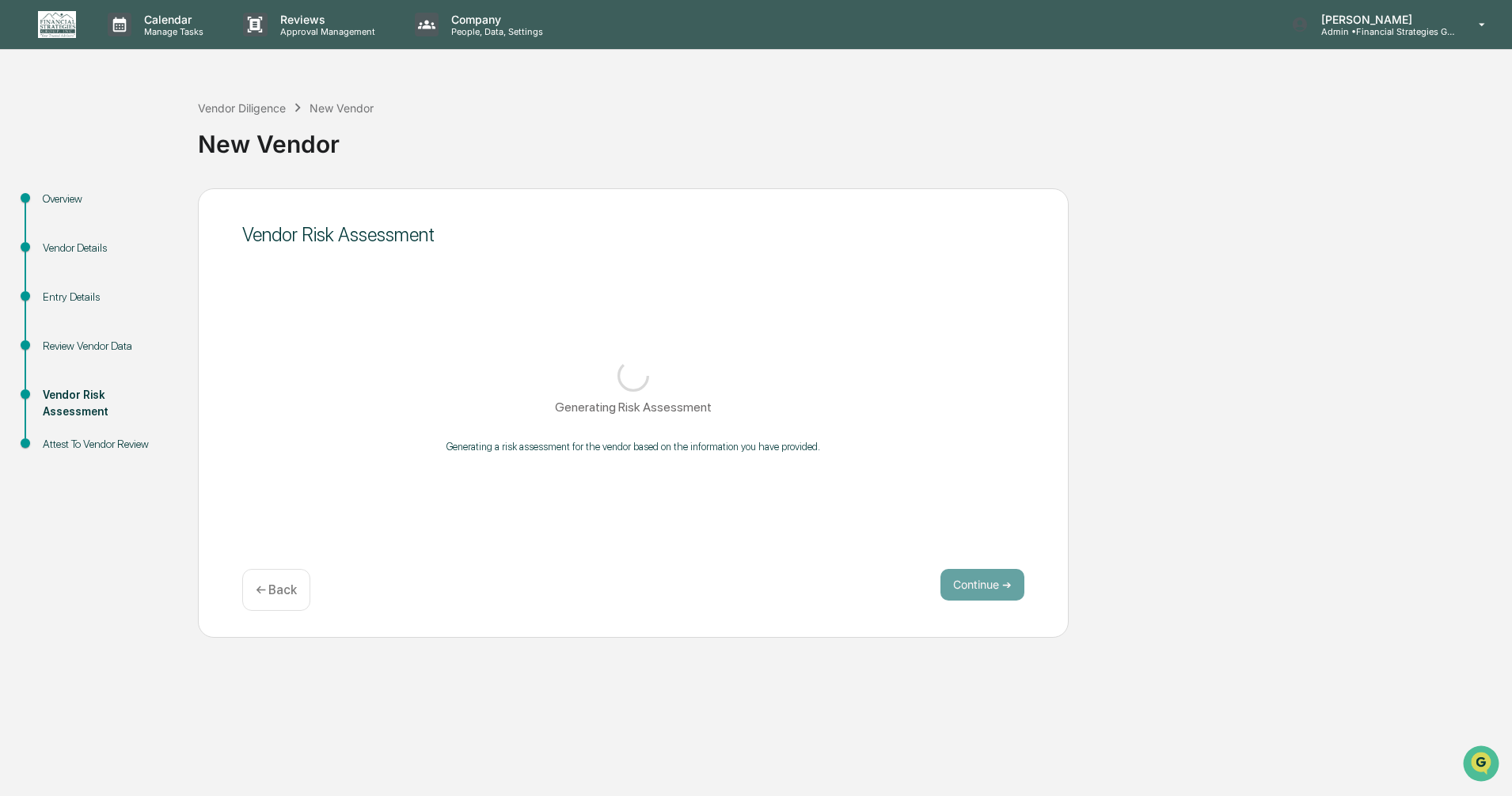
scroll to position [0, 0]
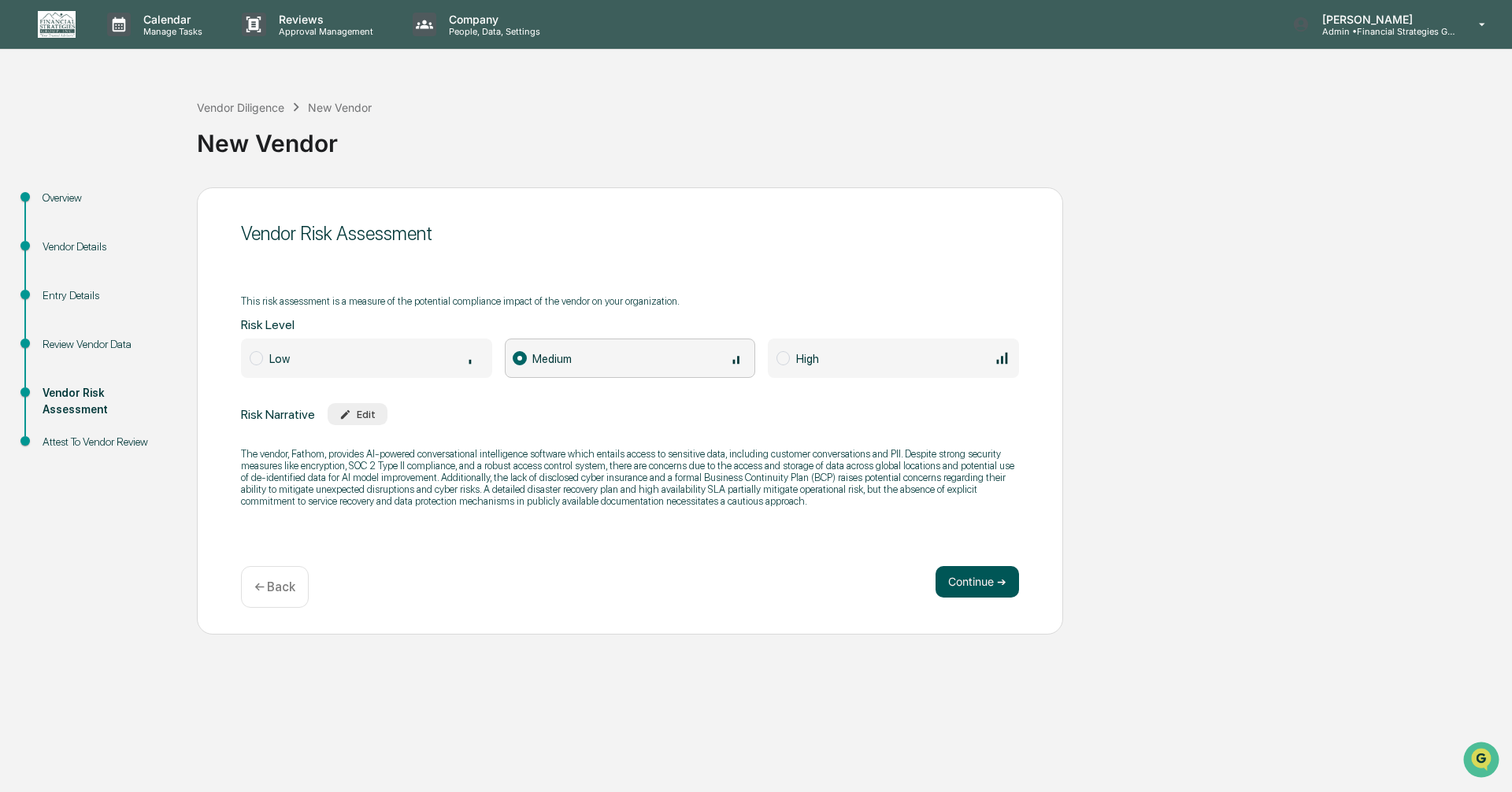
click at [985, 582] on button "Continue ➔" at bounding box center [977, 581] width 84 height 32
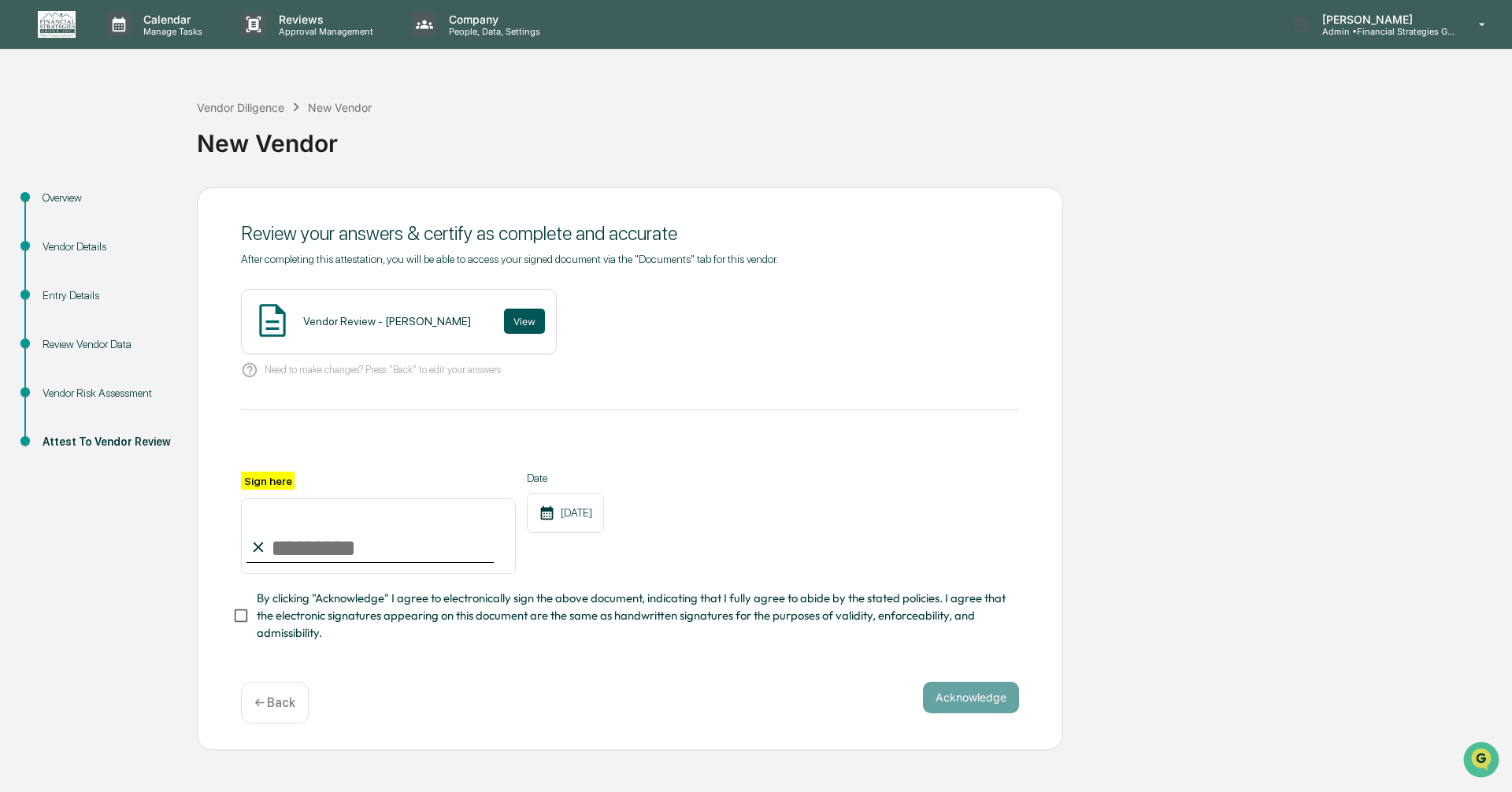
click at [510, 317] on button "View" at bounding box center [525, 321] width 41 height 25
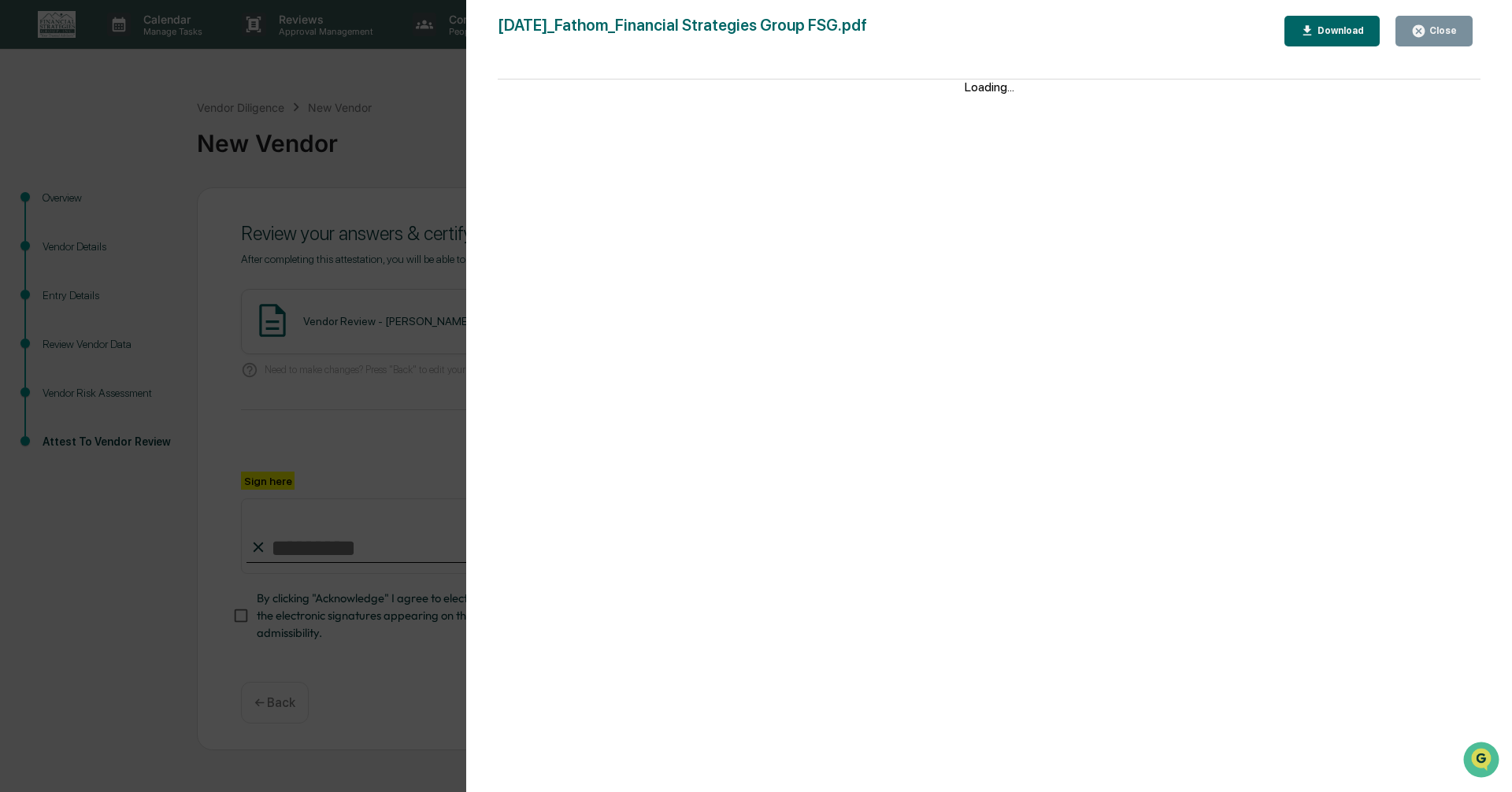
click at [1452, 30] on div "Close" at bounding box center [1441, 31] width 31 height 11
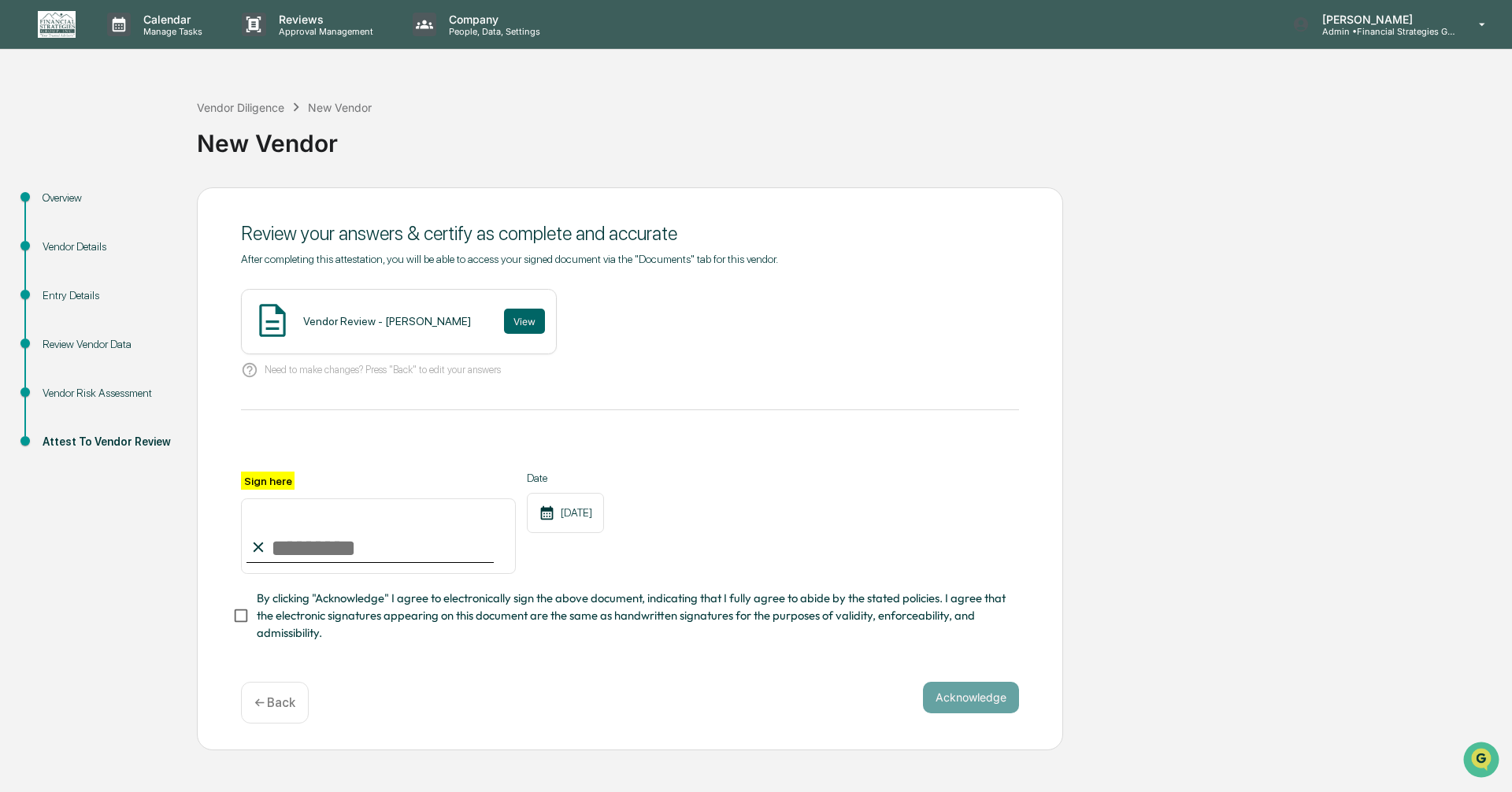
click at [339, 549] on input "Sign here" at bounding box center [378, 536] width 275 height 75
type input "**********"
click at [968, 707] on button "Acknowledge" at bounding box center [971, 697] width 96 height 32
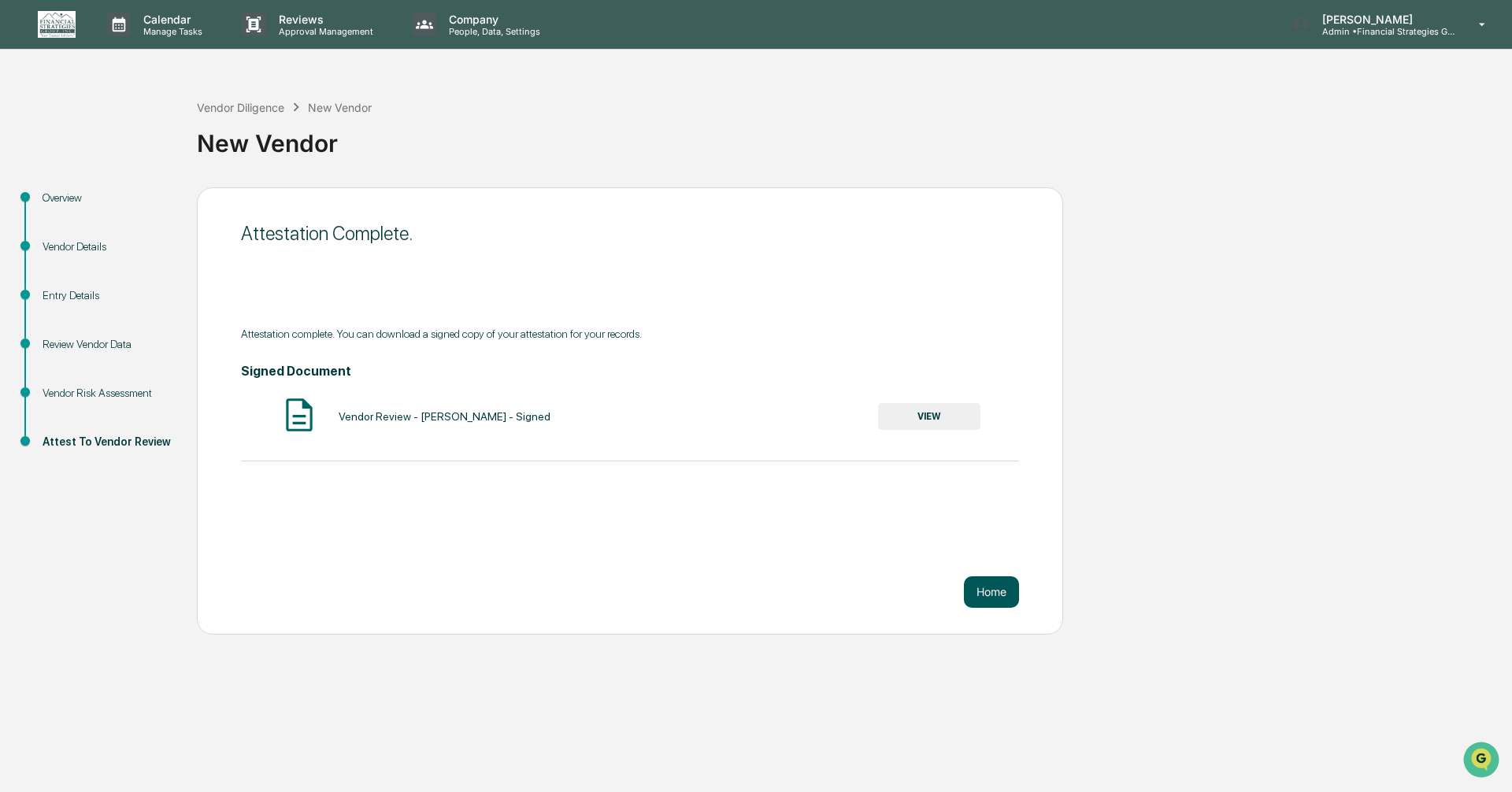
click at [992, 591] on button "Home" at bounding box center [992, 592] width 55 height 32
